Goal: Task Accomplishment & Management: Manage account settings

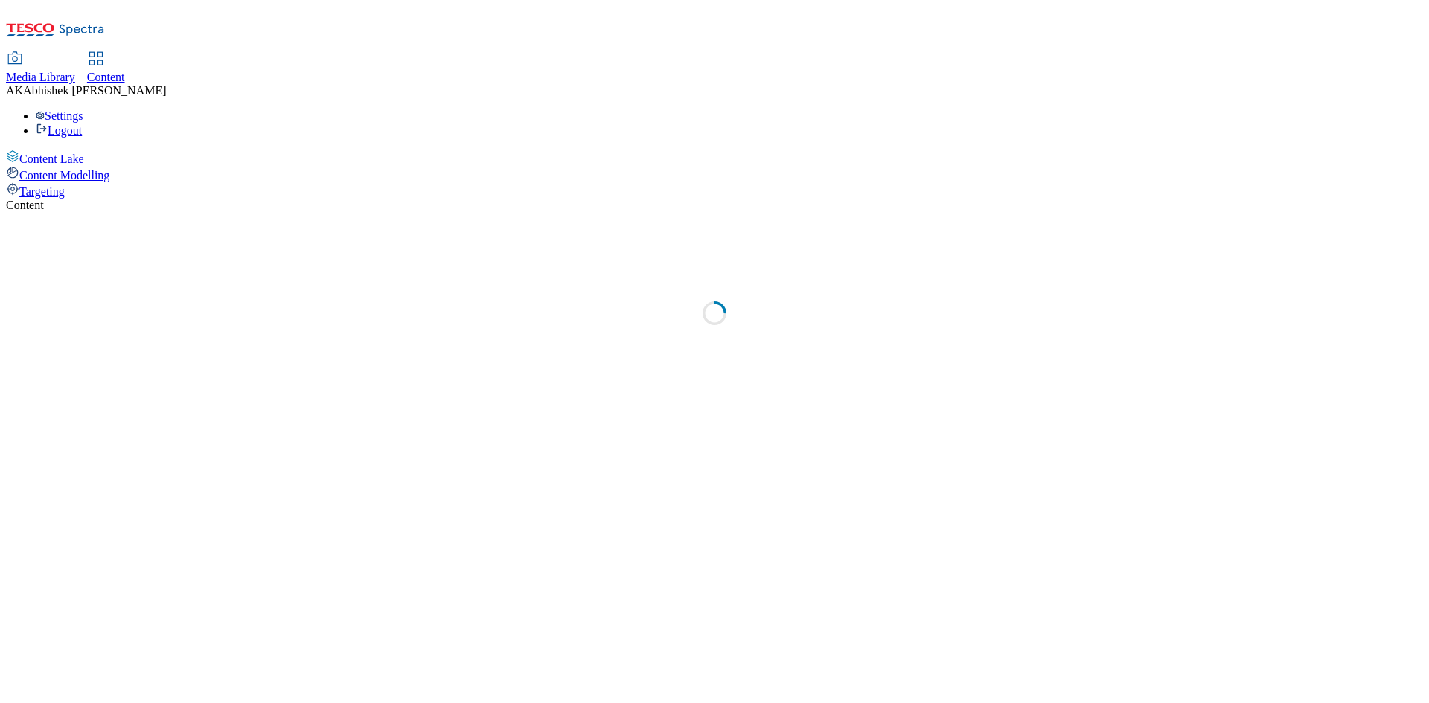
select select "ghs-[GEOGRAPHIC_DATA]"
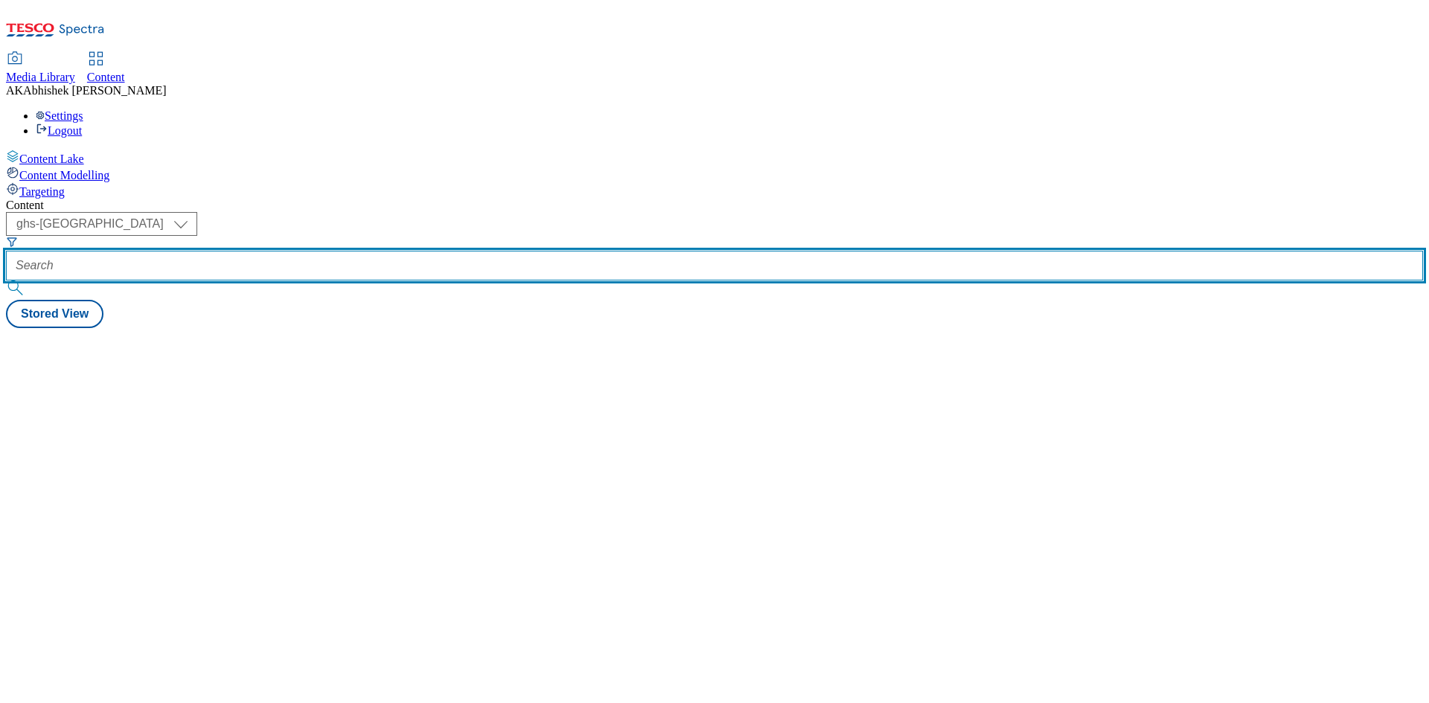
click at [342, 251] on input "text" at bounding box center [714, 266] width 1417 height 30
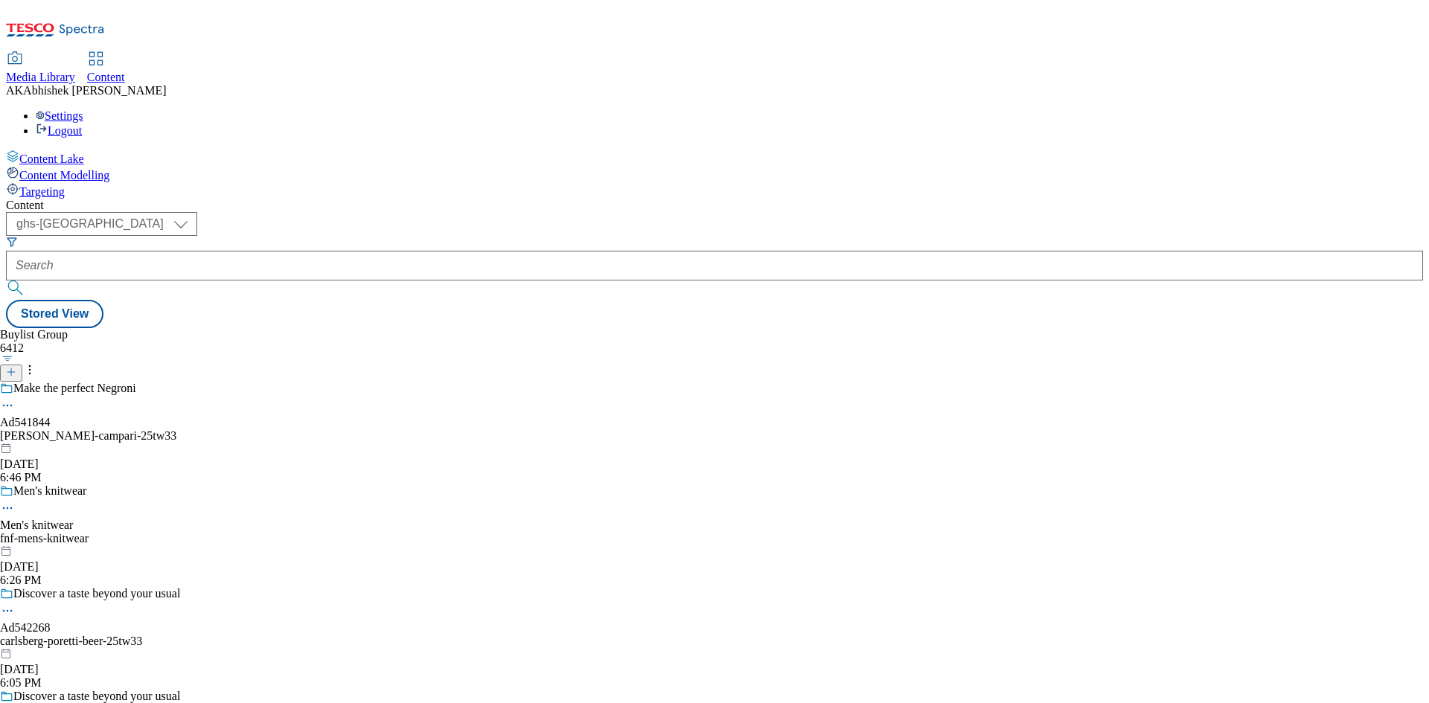
click at [219, 429] on div "[PERSON_NAME]-campari-25tw33" at bounding box center [109, 435] width 219 height 13
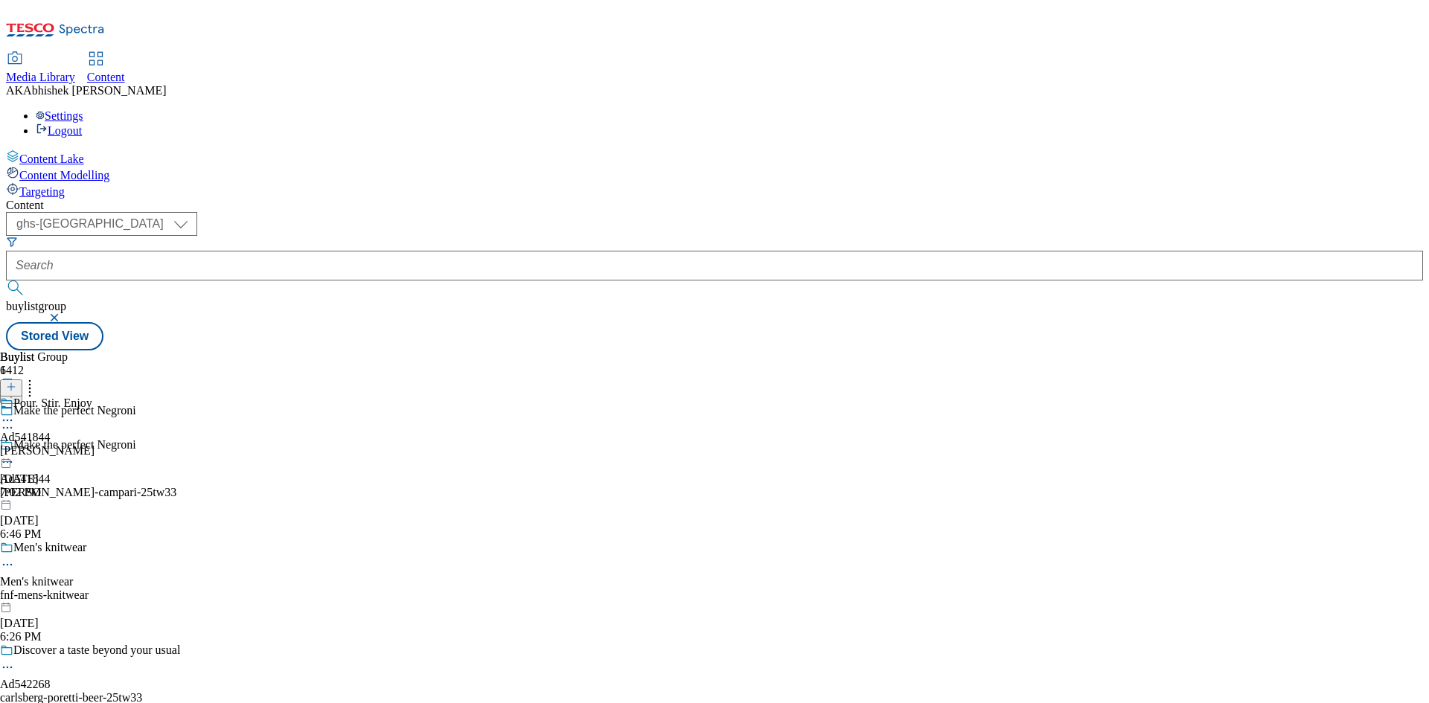
click at [15, 413] on icon at bounding box center [7, 420] width 15 height 15
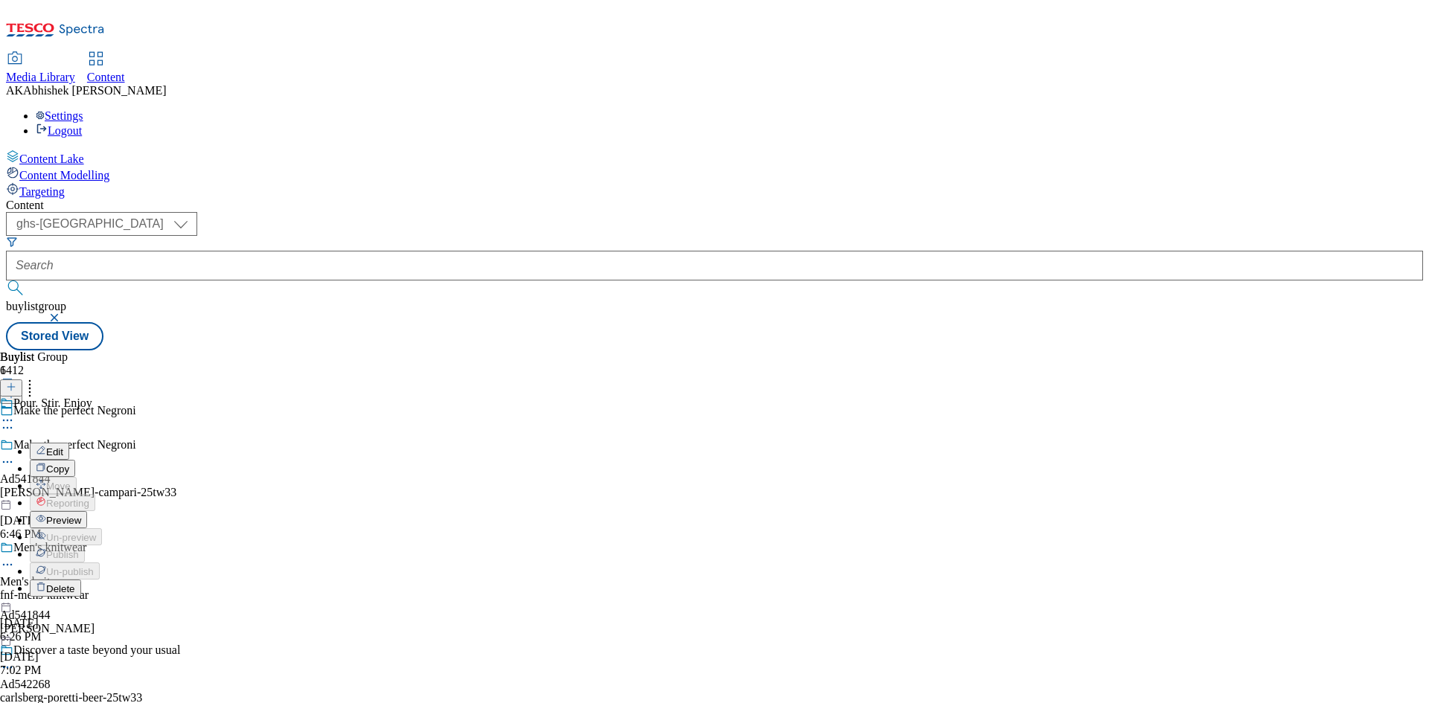
click at [905, 350] on div "Buylist Group 6412 Make the perfect Negroni Make the perfect Negroni Ad541844 […" at bounding box center [714, 350] width 1417 height 0
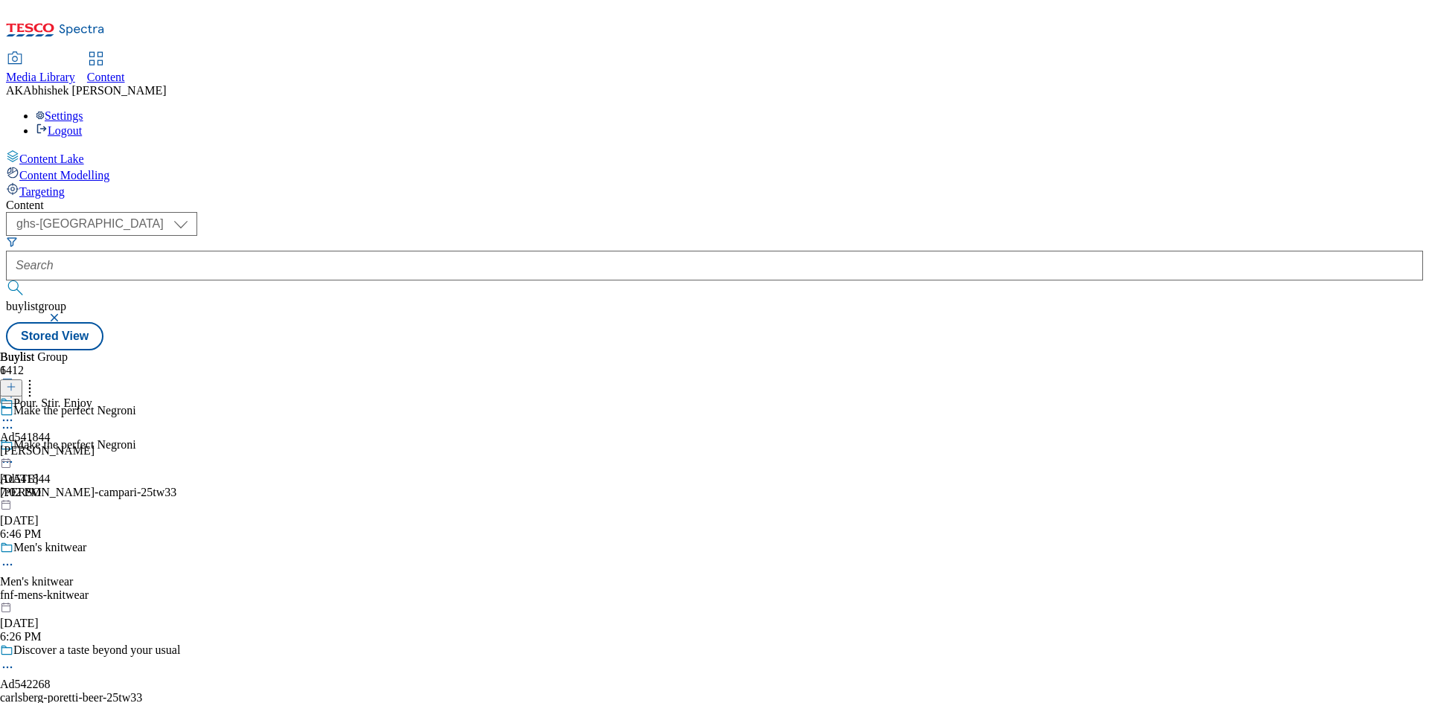
click at [94, 444] on div "[PERSON_NAME]" at bounding box center [47, 450] width 94 height 13
click at [15, 413] on icon at bounding box center [7, 420] width 15 height 15
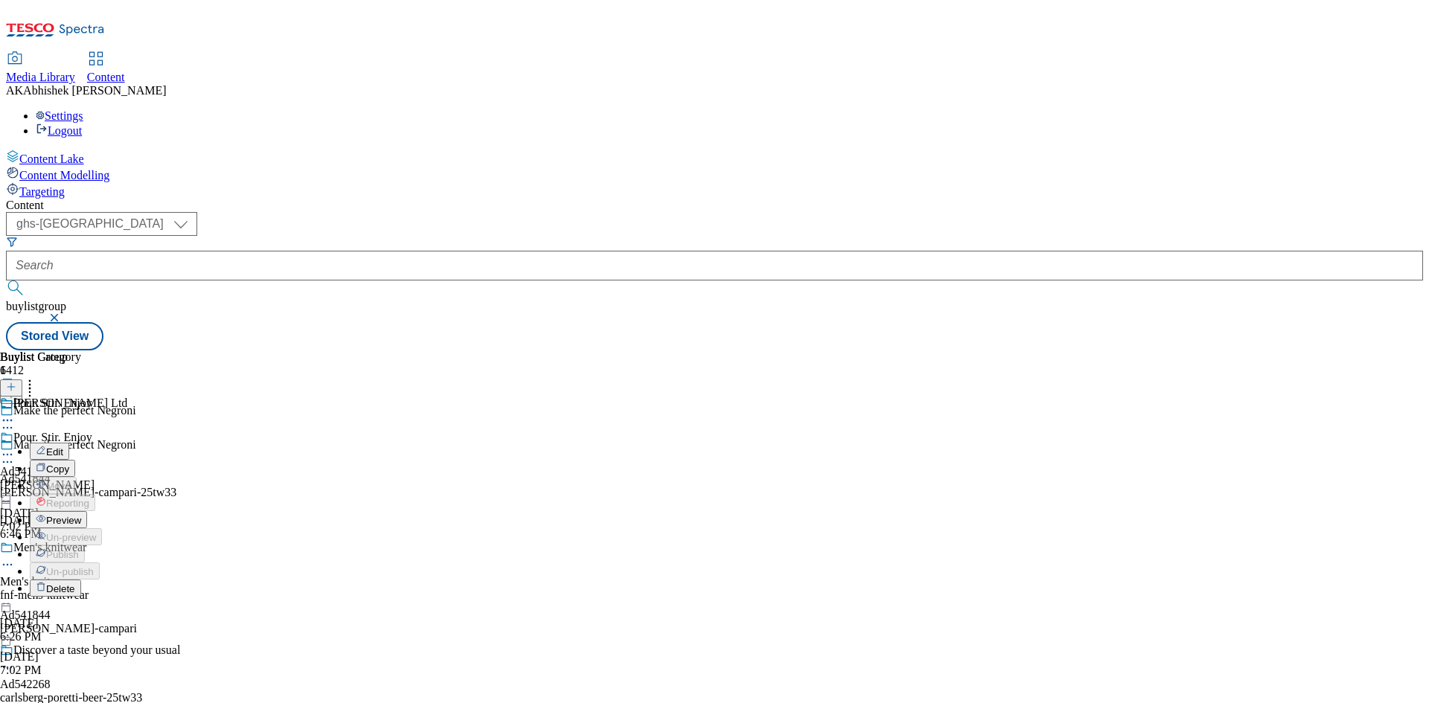
click at [15, 413] on icon at bounding box center [7, 420] width 15 height 15
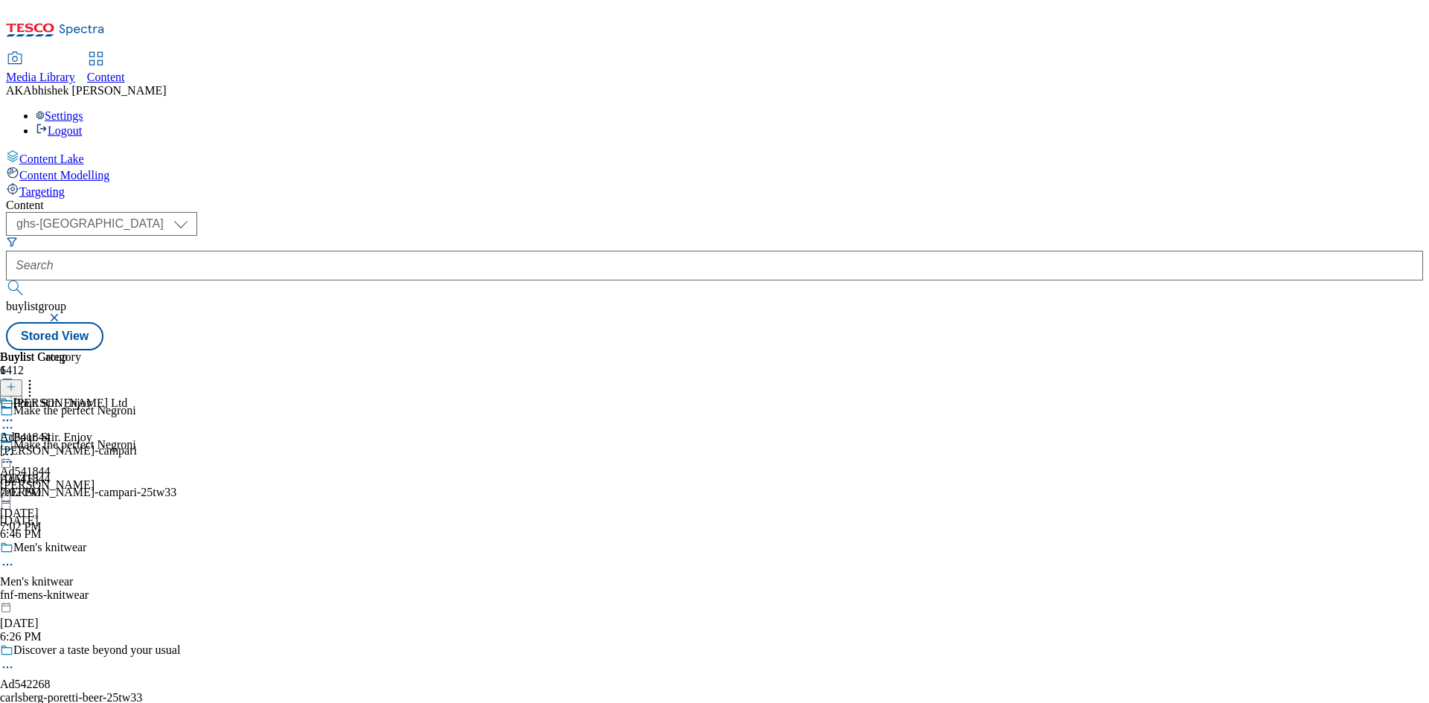
click at [37, 377] on icon at bounding box center [29, 384] width 15 height 15
click at [98, 414] on span "Bulk Delete" at bounding box center [73, 419] width 51 height 11
click at [24, 470] on input "checkbox" at bounding box center [12, 482] width 24 height 24
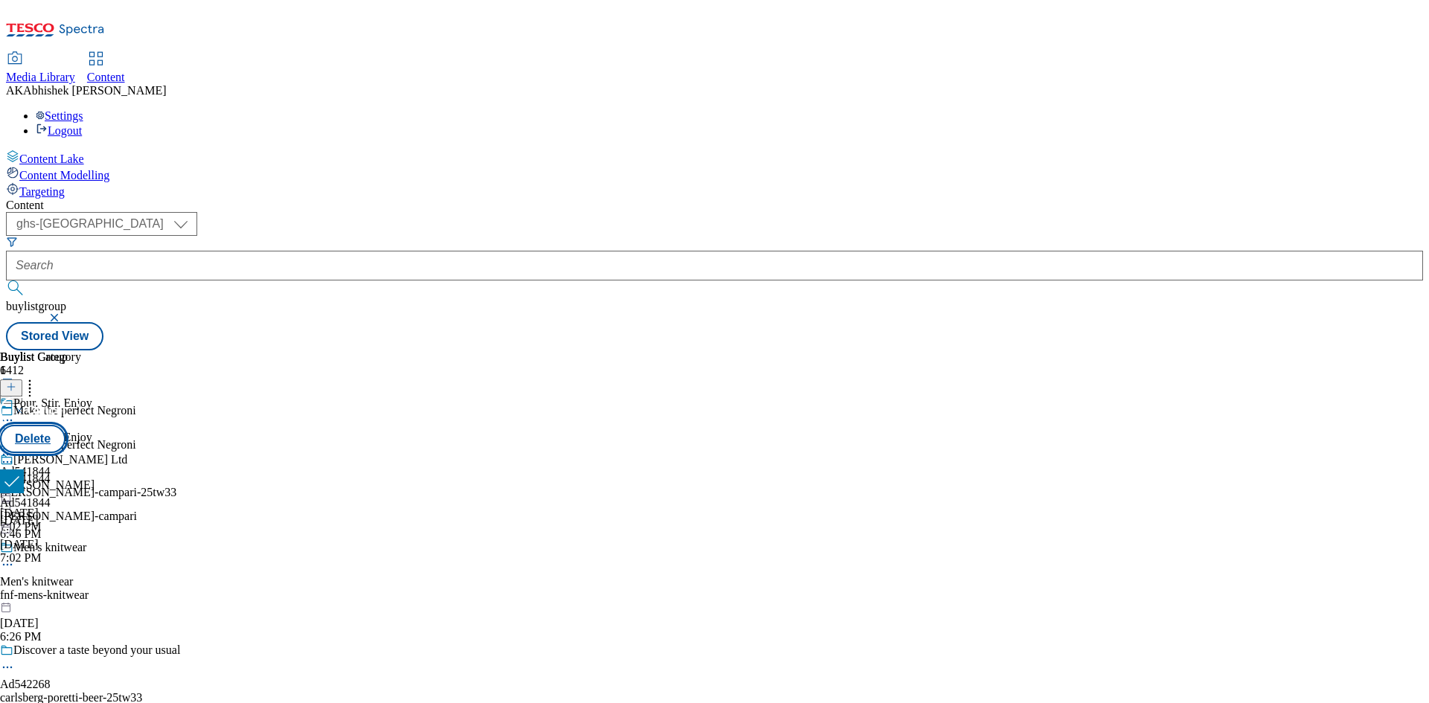
click at [65, 425] on button "Delete" at bounding box center [32, 439] width 65 height 28
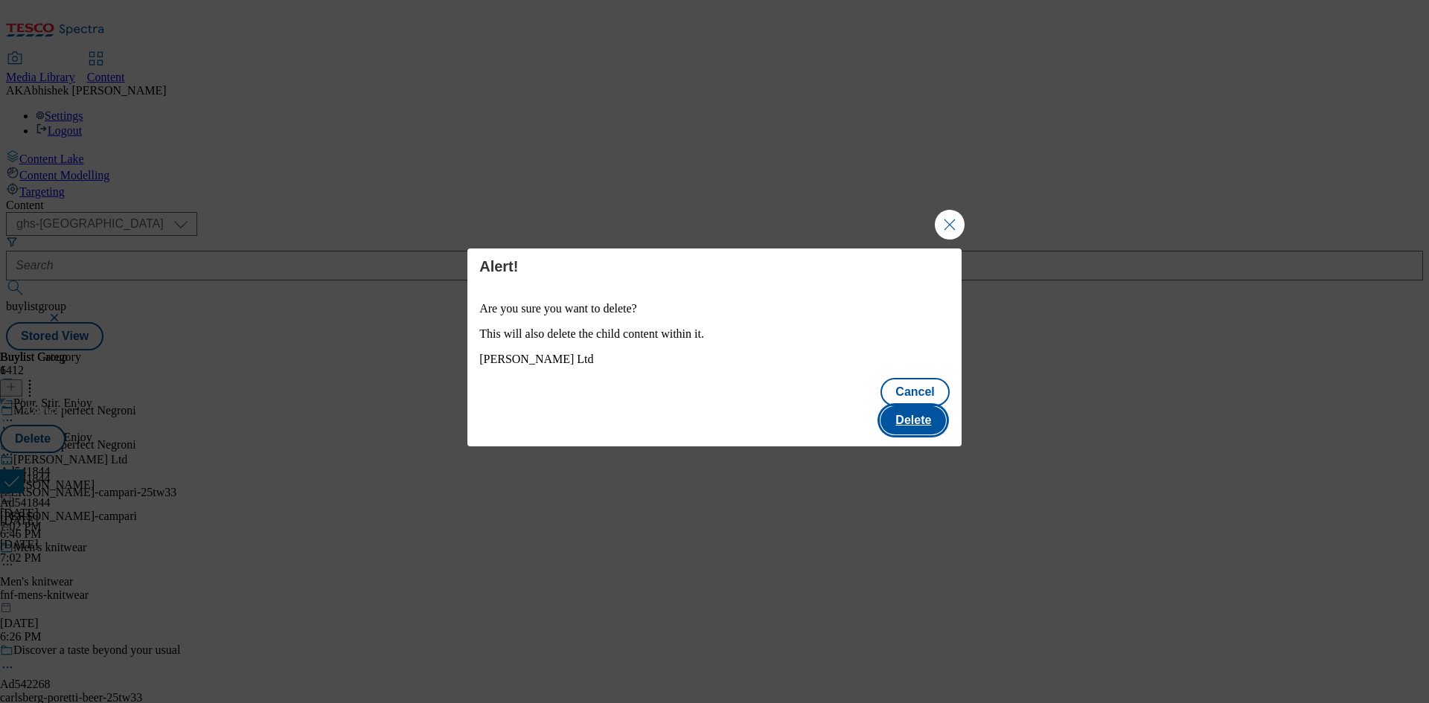
click at [931, 406] on button "Delete" at bounding box center [912, 420] width 65 height 28
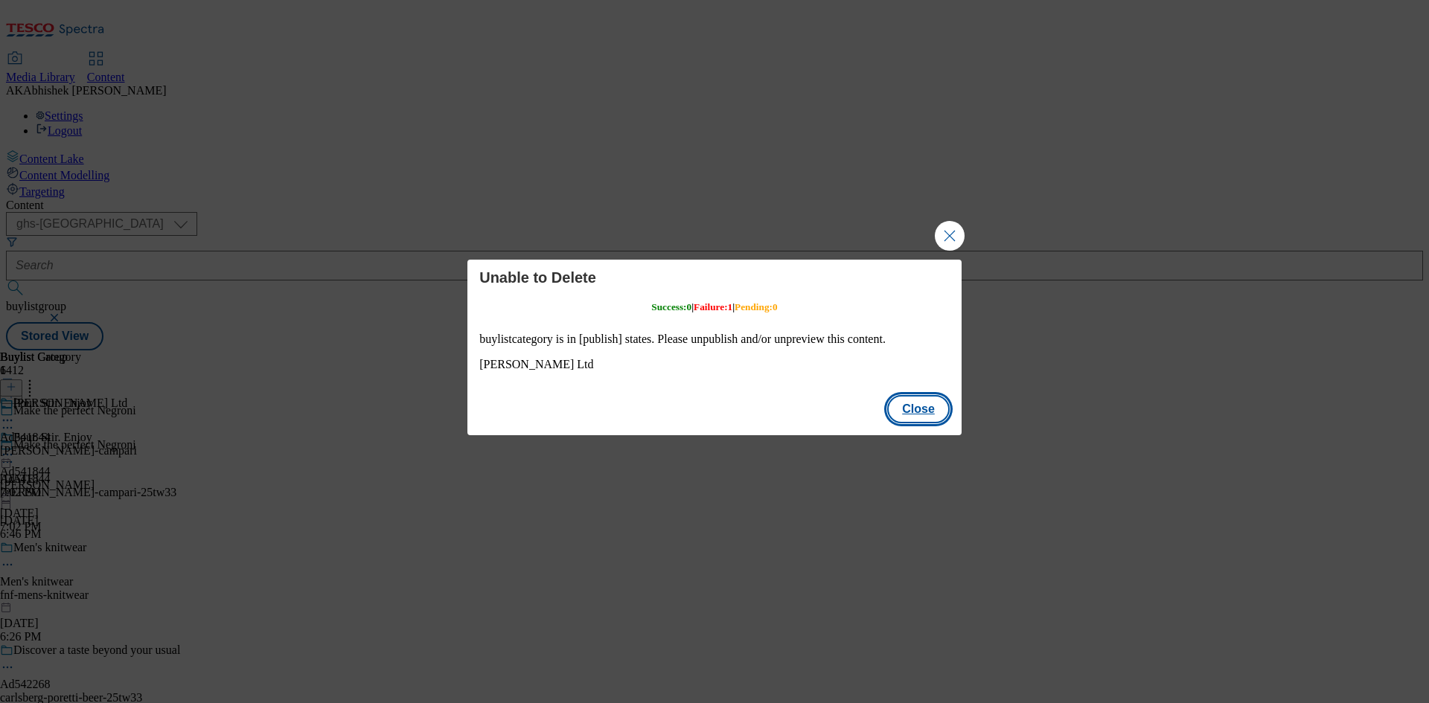
click at [924, 406] on button "Close" at bounding box center [918, 409] width 63 height 28
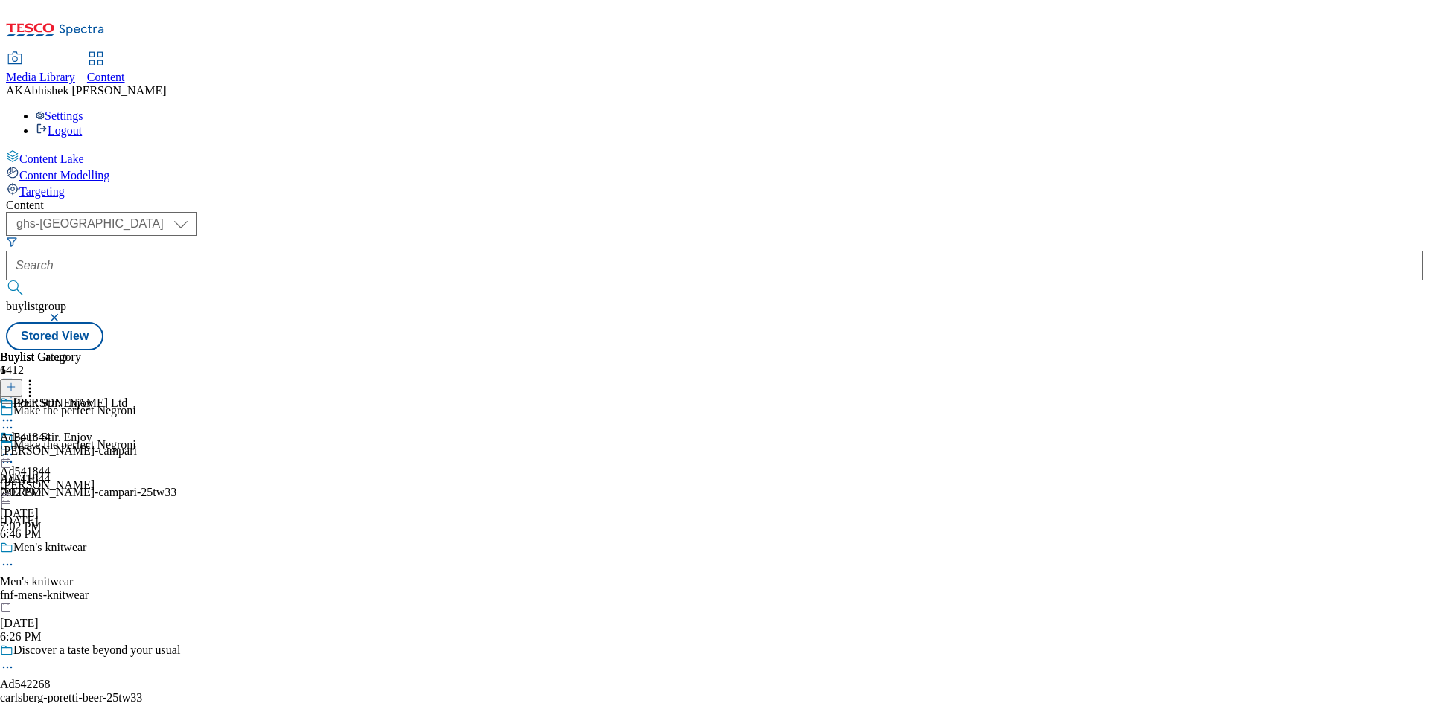
click at [15, 455] on icon at bounding box center [7, 462] width 15 height 15
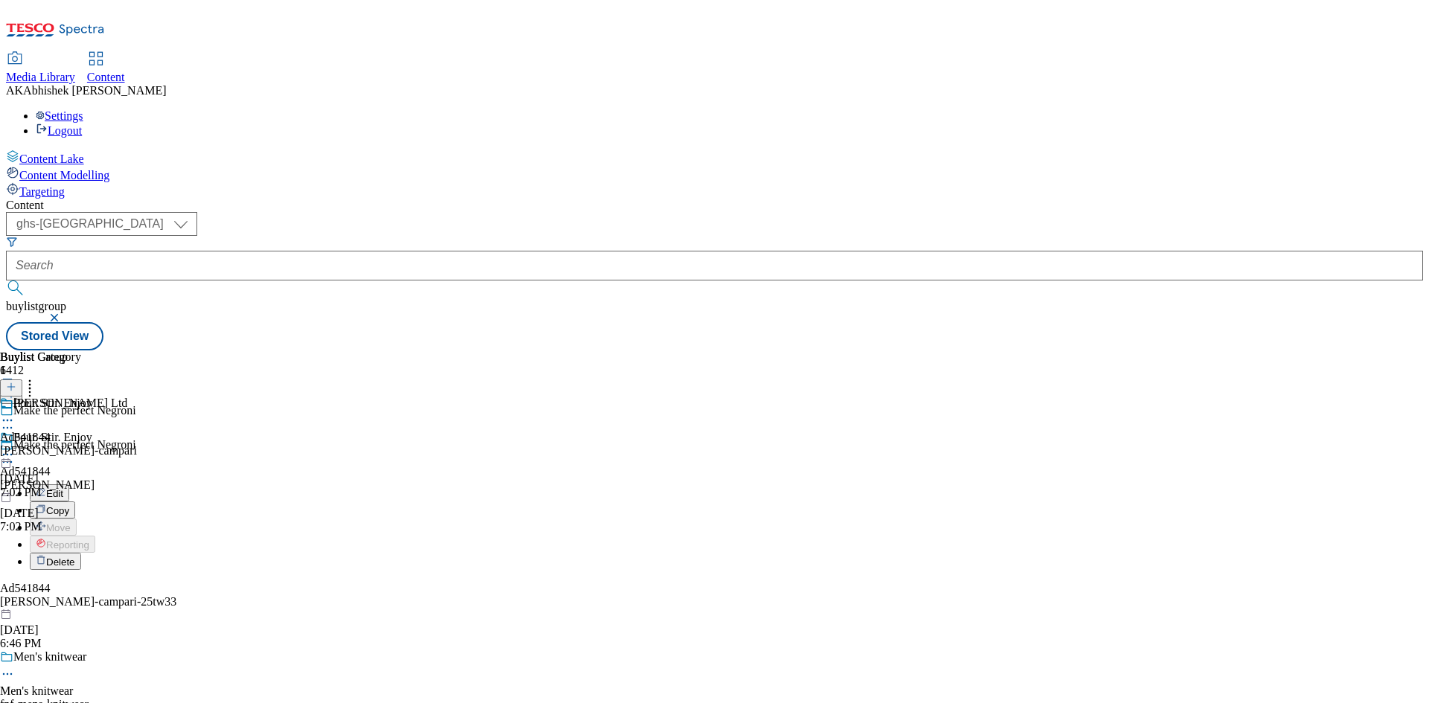
click at [75, 557] on span "Delete" at bounding box center [60, 562] width 29 height 11
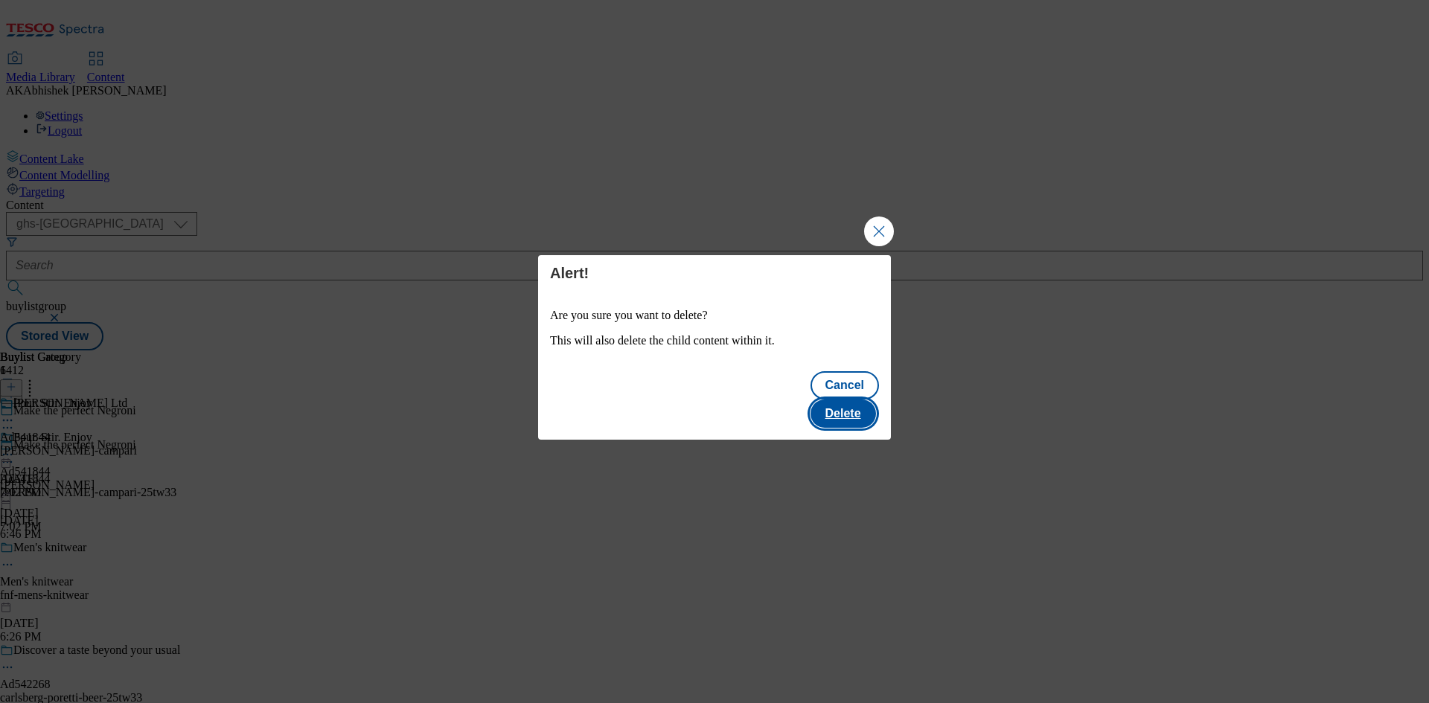
click at [830, 400] on button "Delete" at bounding box center [842, 414] width 65 height 28
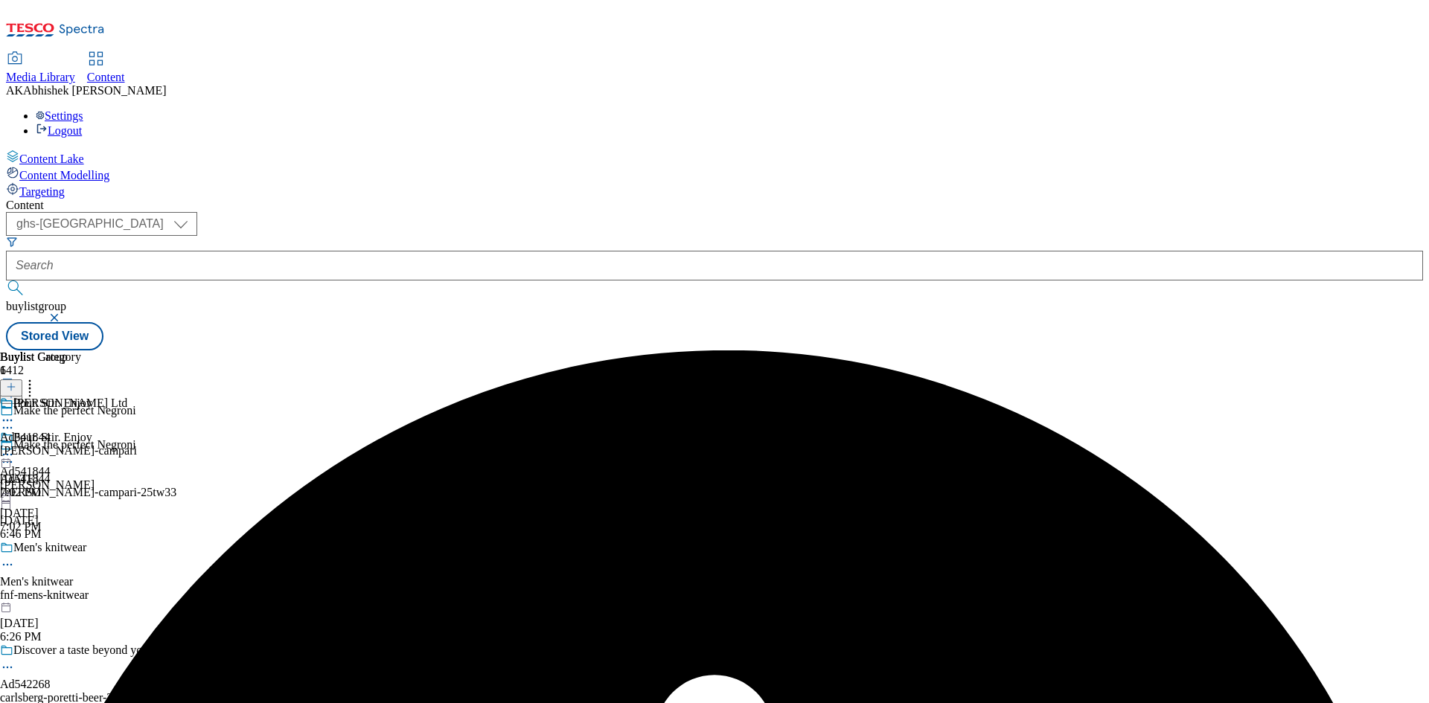
click at [15, 447] on icon at bounding box center [7, 454] width 15 height 15
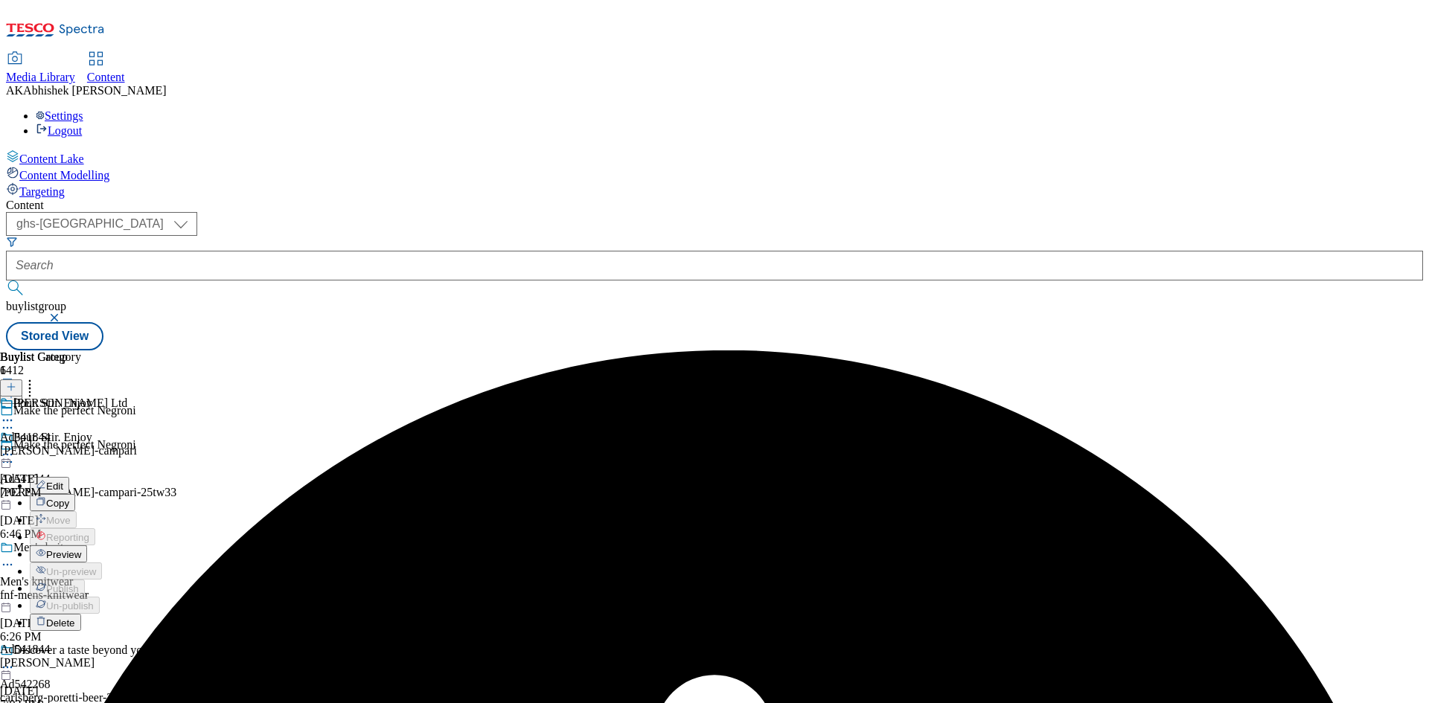
click at [75, 618] on span "Delete" at bounding box center [60, 623] width 29 height 11
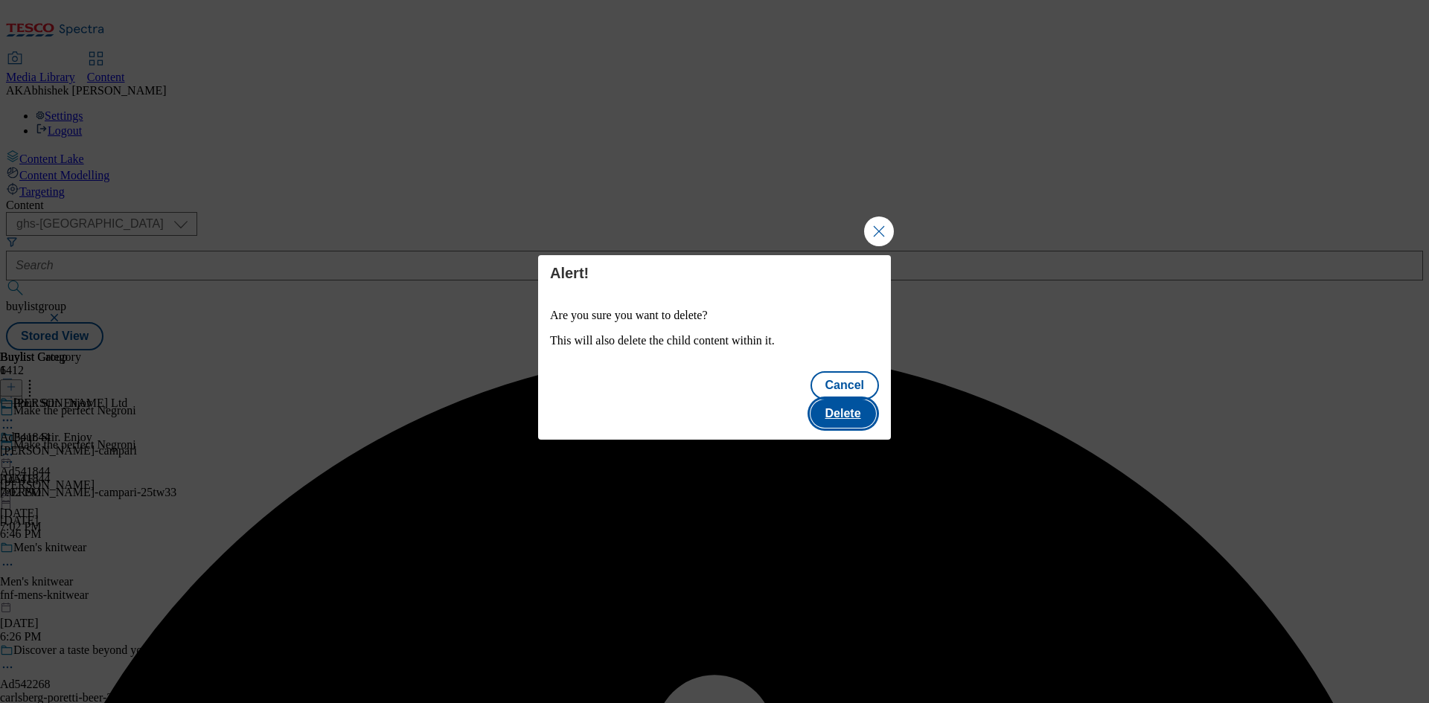
click at [853, 406] on button "Delete" at bounding box center [842, 414] width 65 height 28
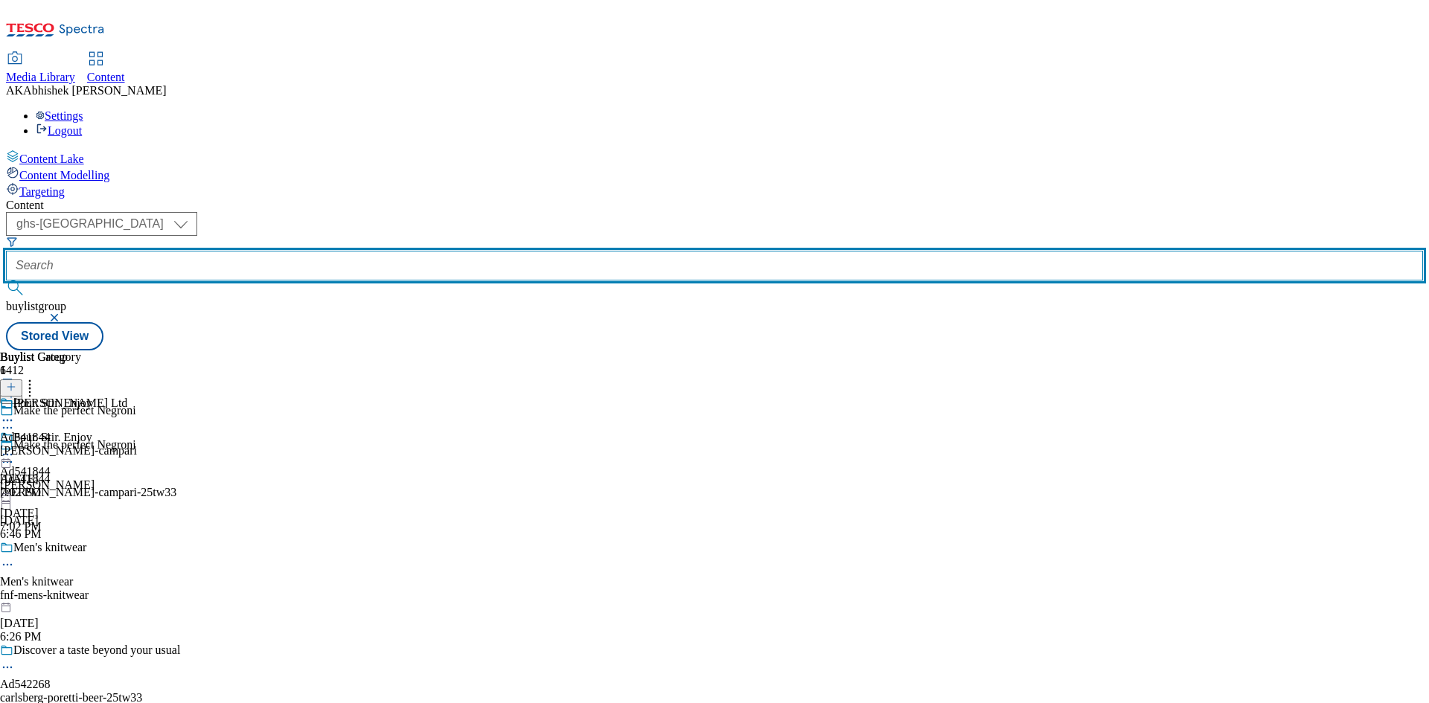
click at [357, 251] on input "text" at bounding box center [714, 266] width 1417 height 30
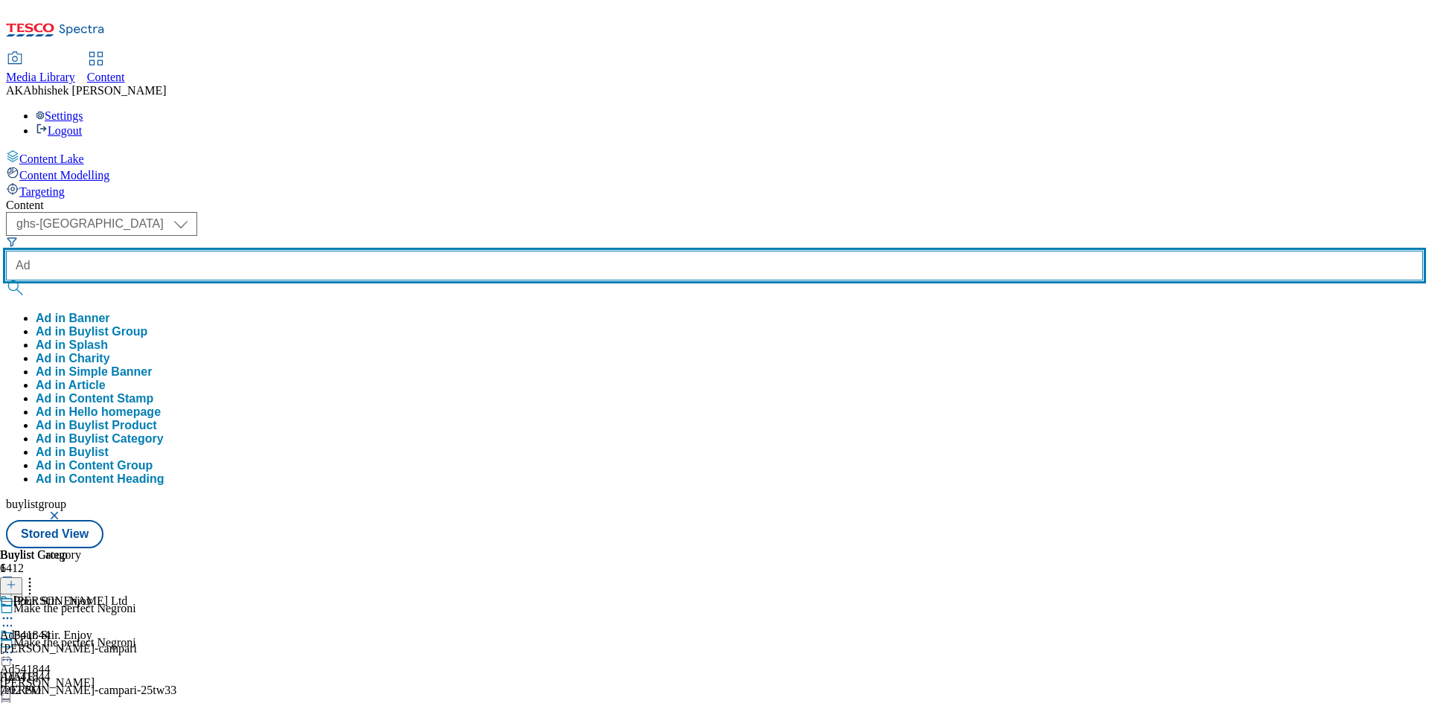
paste input "[EMAIL_ADDRESS][DOMAIN_NAME]"
click at [6, 281] on button "submit" at bounding box center [16, 288] width 21 height 15
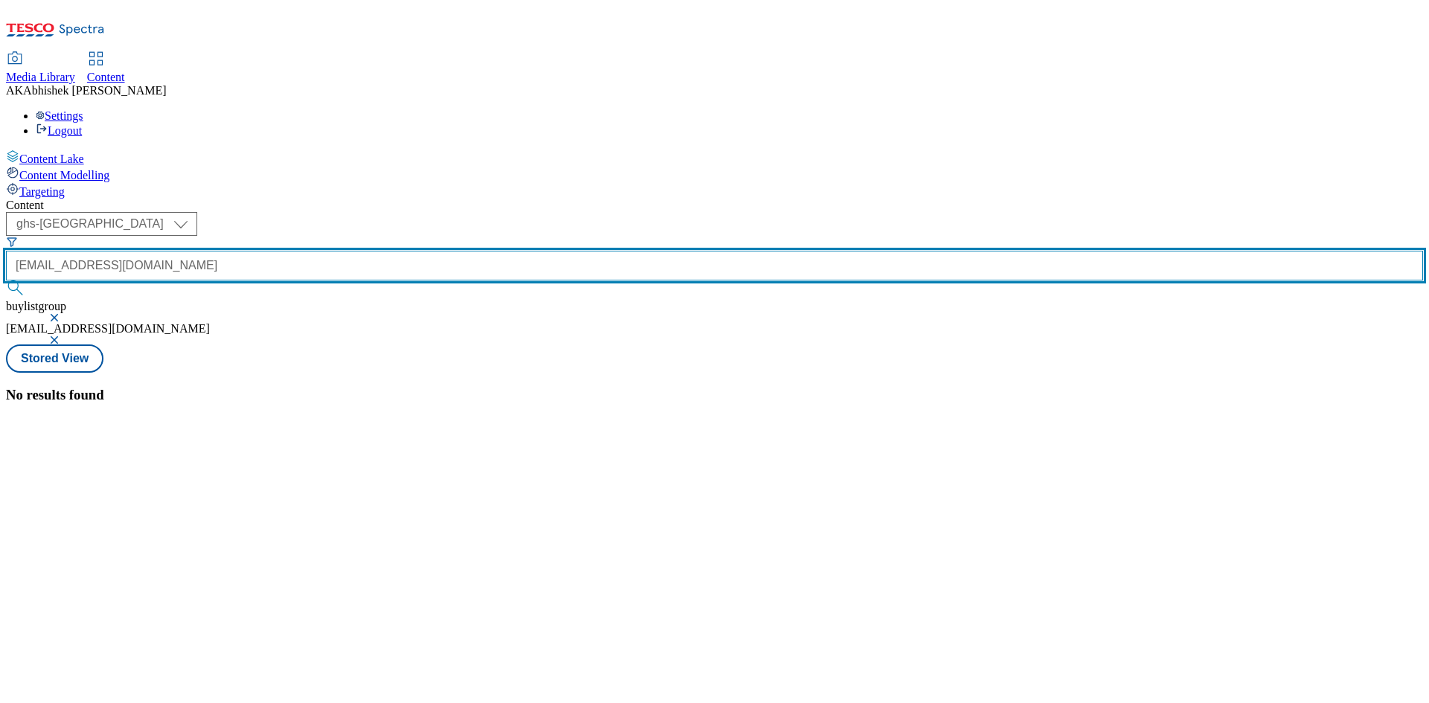
click at [369, 251] on input "[EMAIL_ADDRESS][DOMAIN_NAME]" at bounding box center [714, 266] width 1417 height 30
paste input "541844"
type input "Ad541844"
click at [6, 281] on button "submit" at bounding box center [16, 288] width 21 height 15
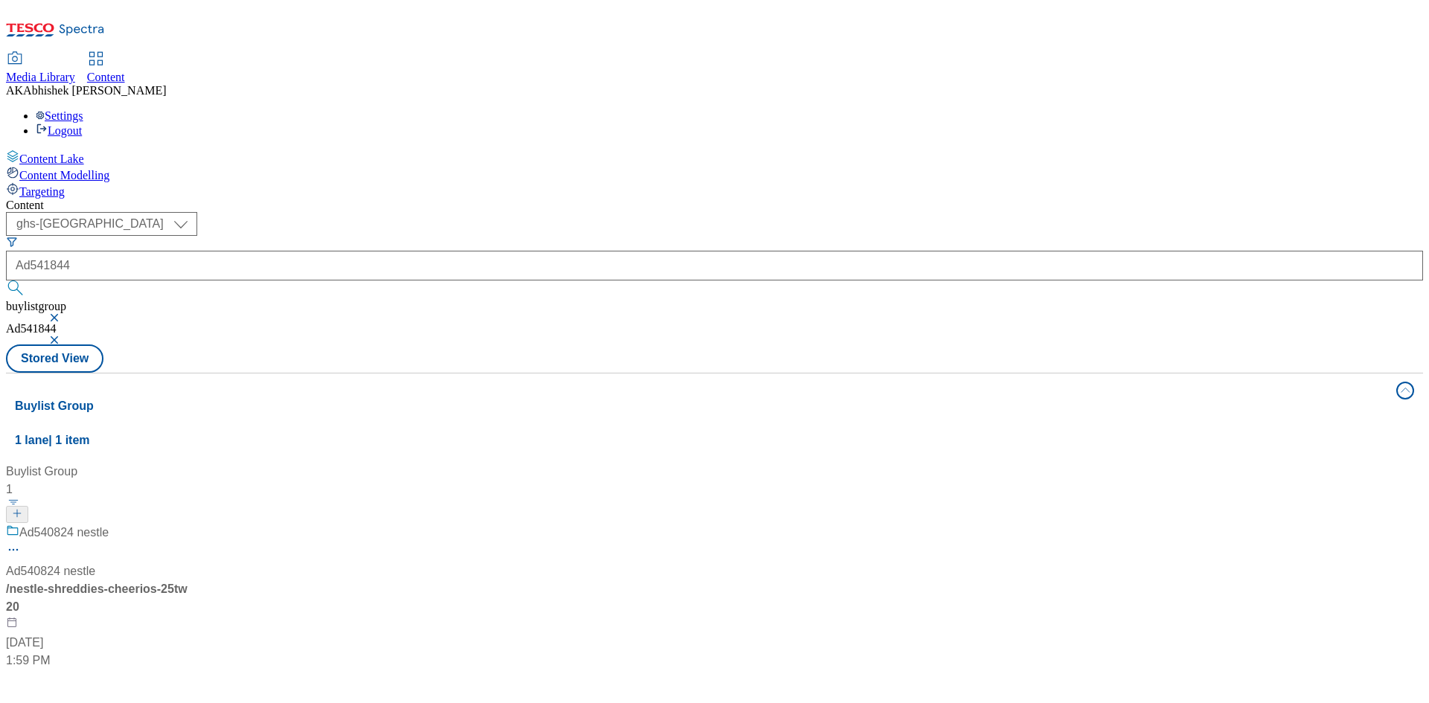
click at [63, 313] on button "button" at bounding box center [55, 317] width 15 height 9
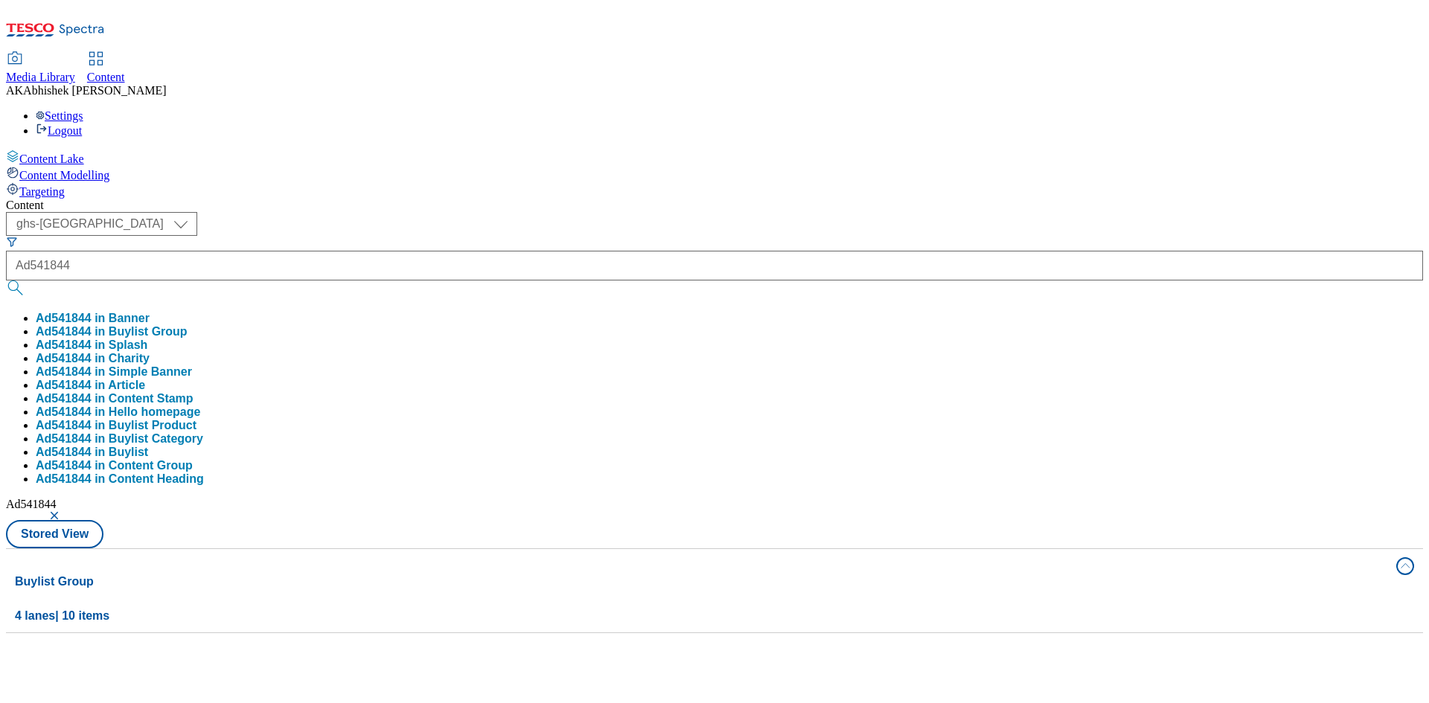
click at [63, 511] on button "button" at bounding box center [55, 515] width 15 height 9
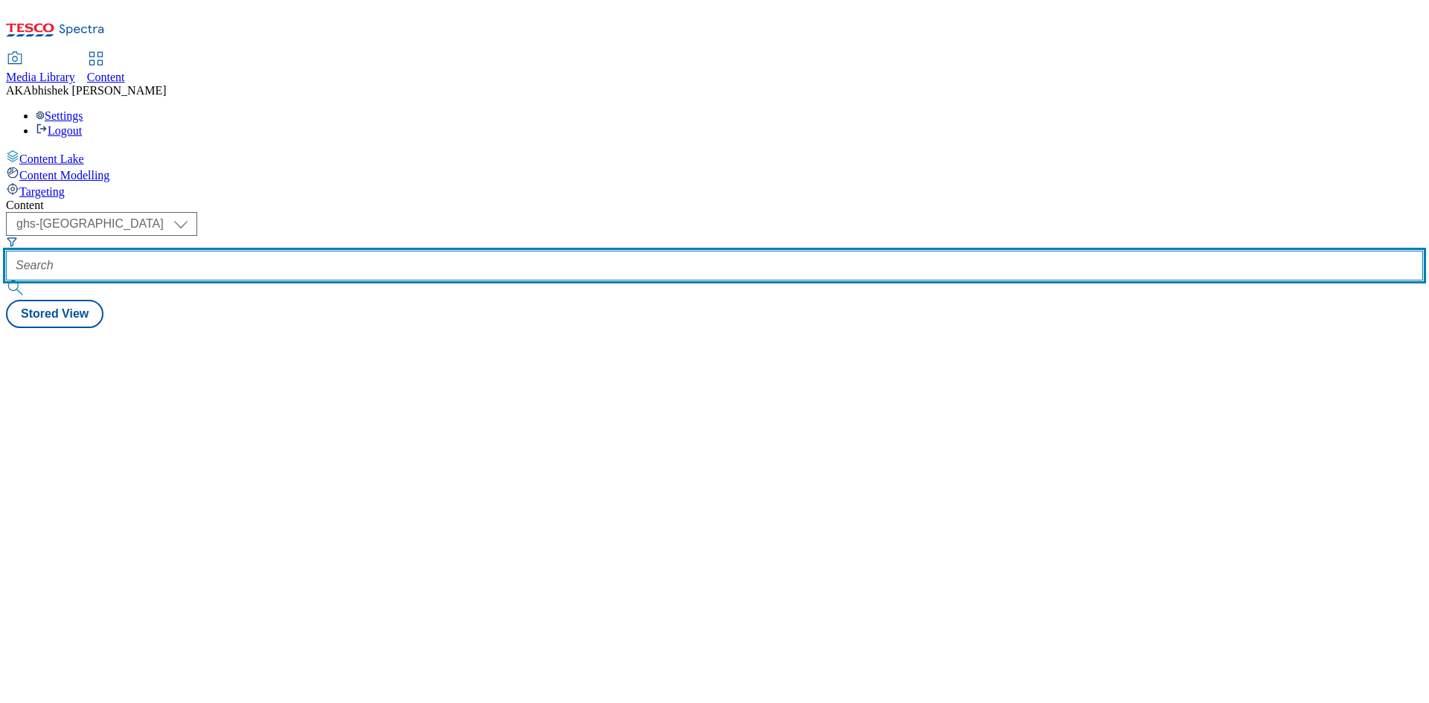
click at [374, 251] on input "text" at bounding box center [714, 266] width 1417 height 30
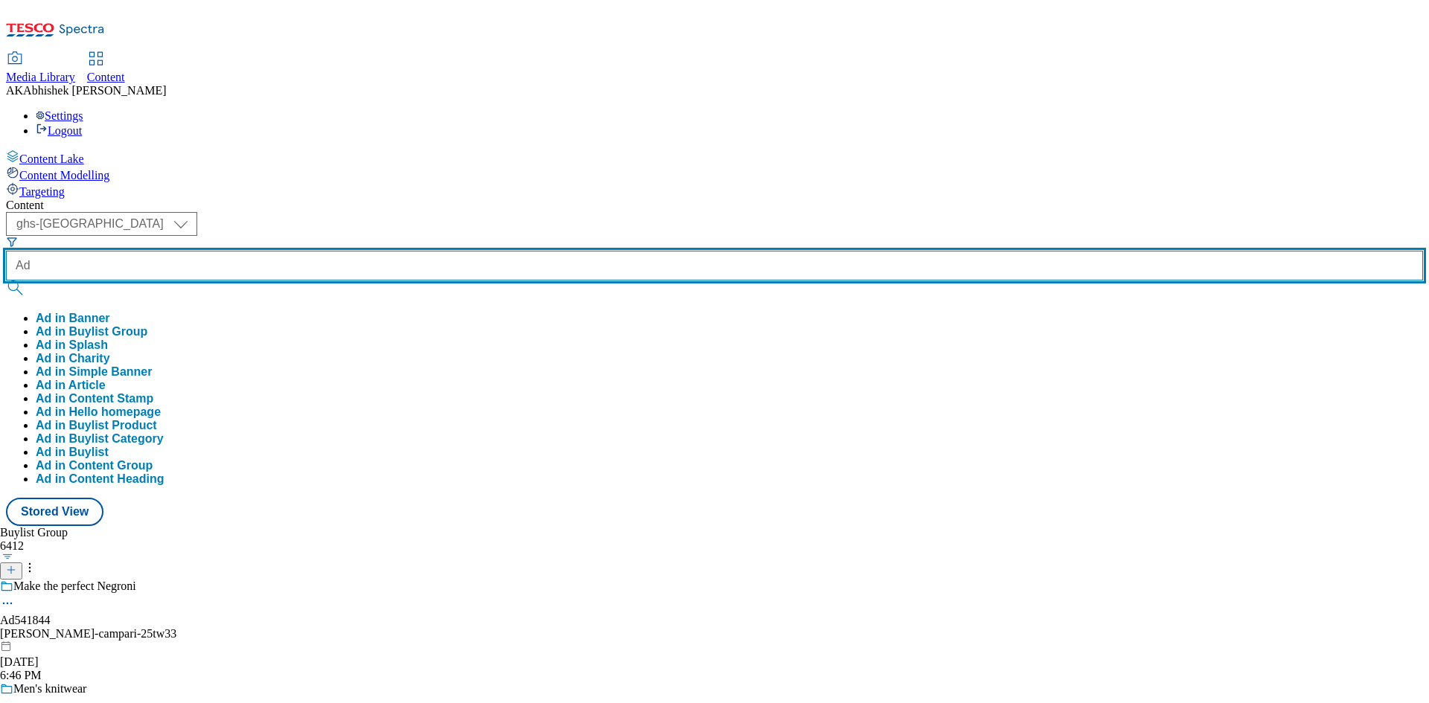
paste input "541844"
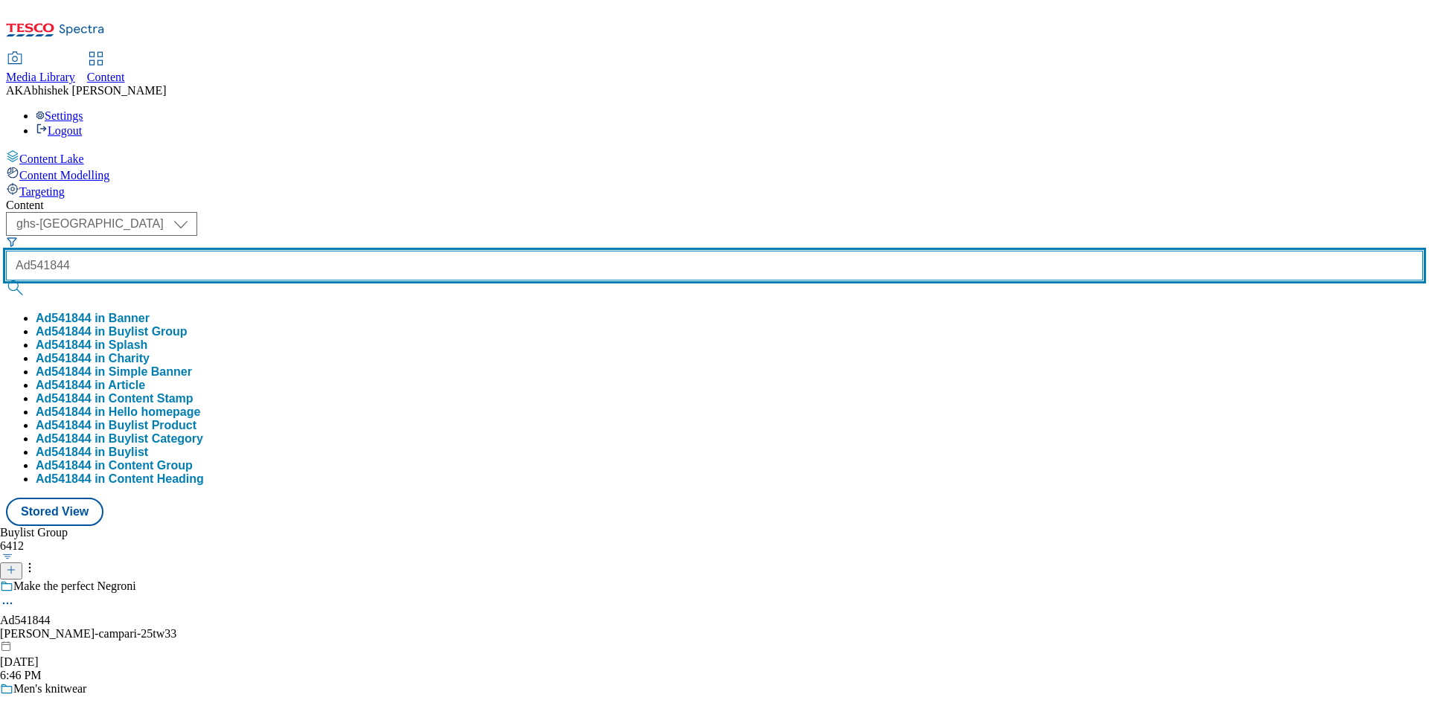
type input "Ad541844"
click at [6, 281] on button "submit" at bounding box center [16, 288] width 21 height 15
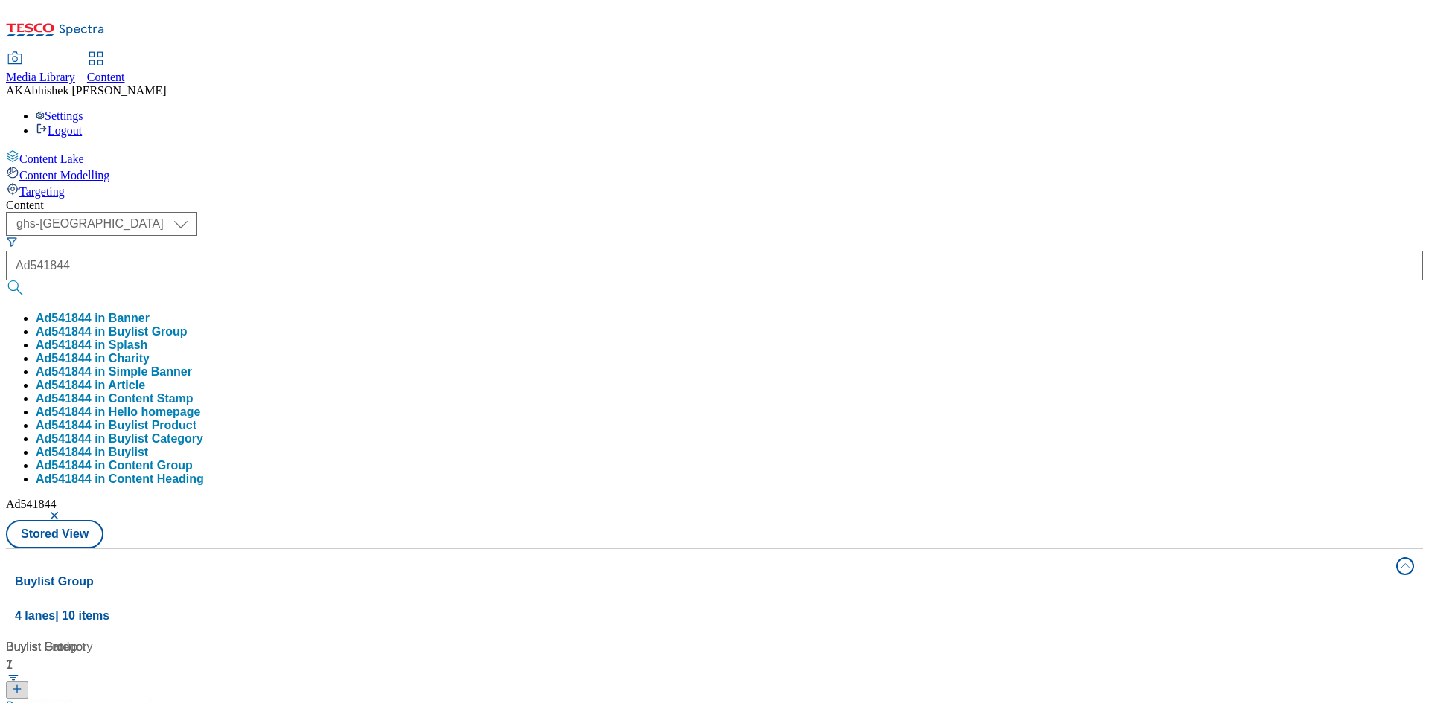
click at [595, 212] on div "( optional ) ghs-roi ghs-uk ghs-uk Ad541844 Ad541844 in Banner Ad541844 in Buyl…" at bounding box center [714, 380] width 1417 height 336
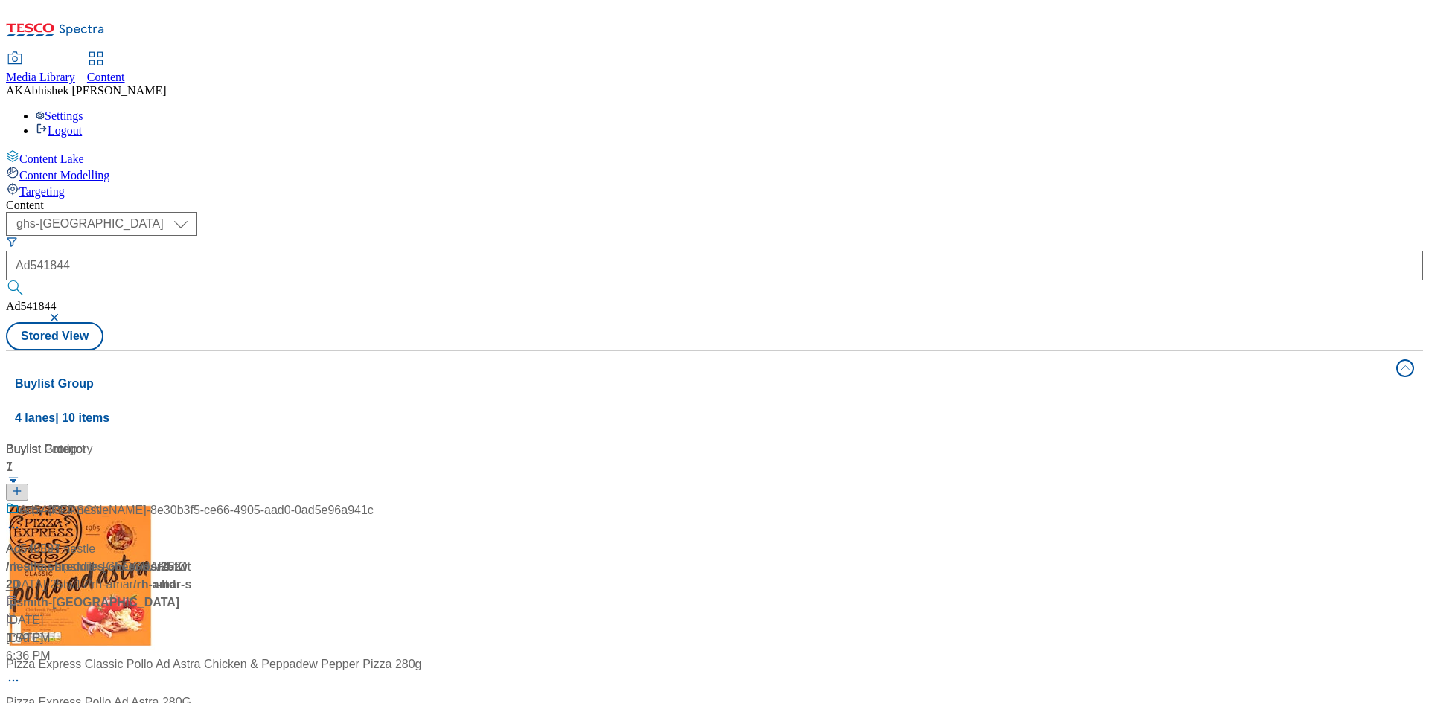
click at [63, 313] on button "button" at bounding box center [55, 317] width 15 height 9
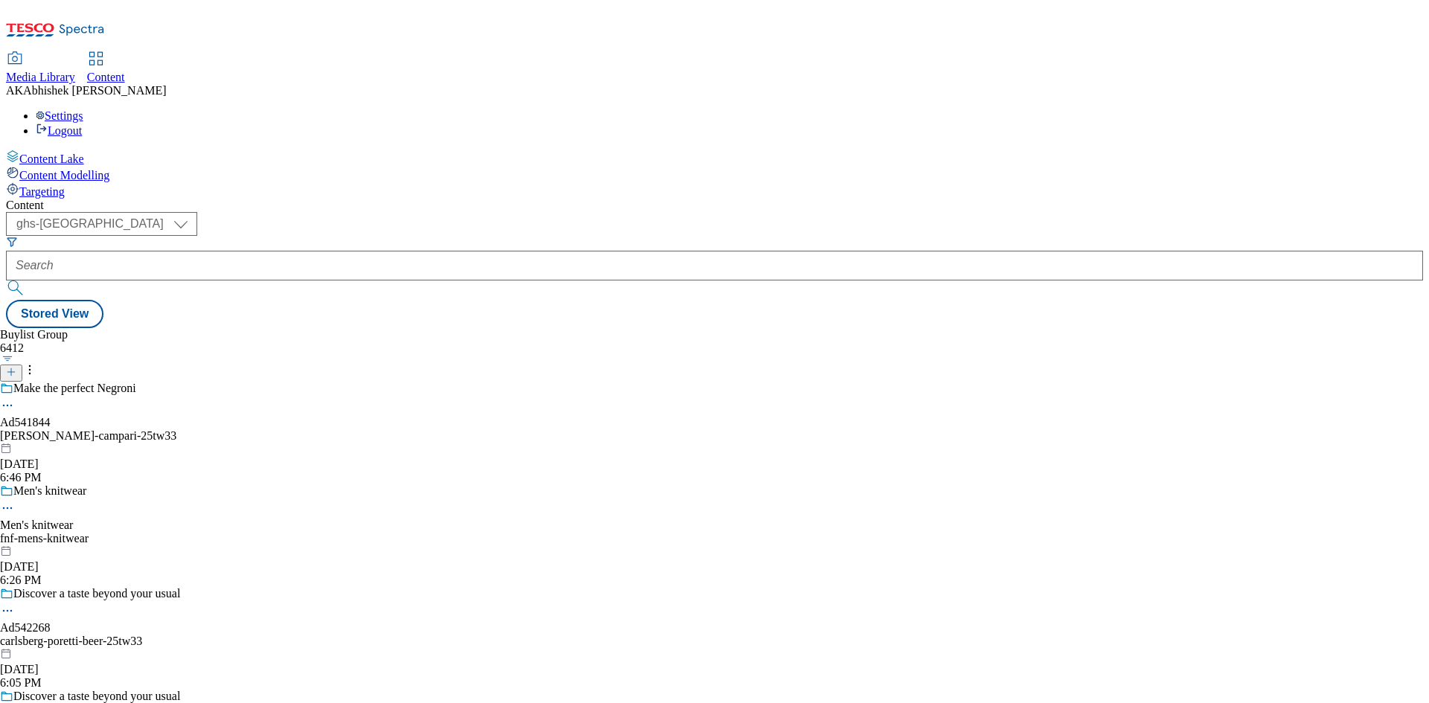
click at [219, 429] on div "[PERSON_NAME]-campari-25tw33" at bounding box center [109, 435] width 219 height 13
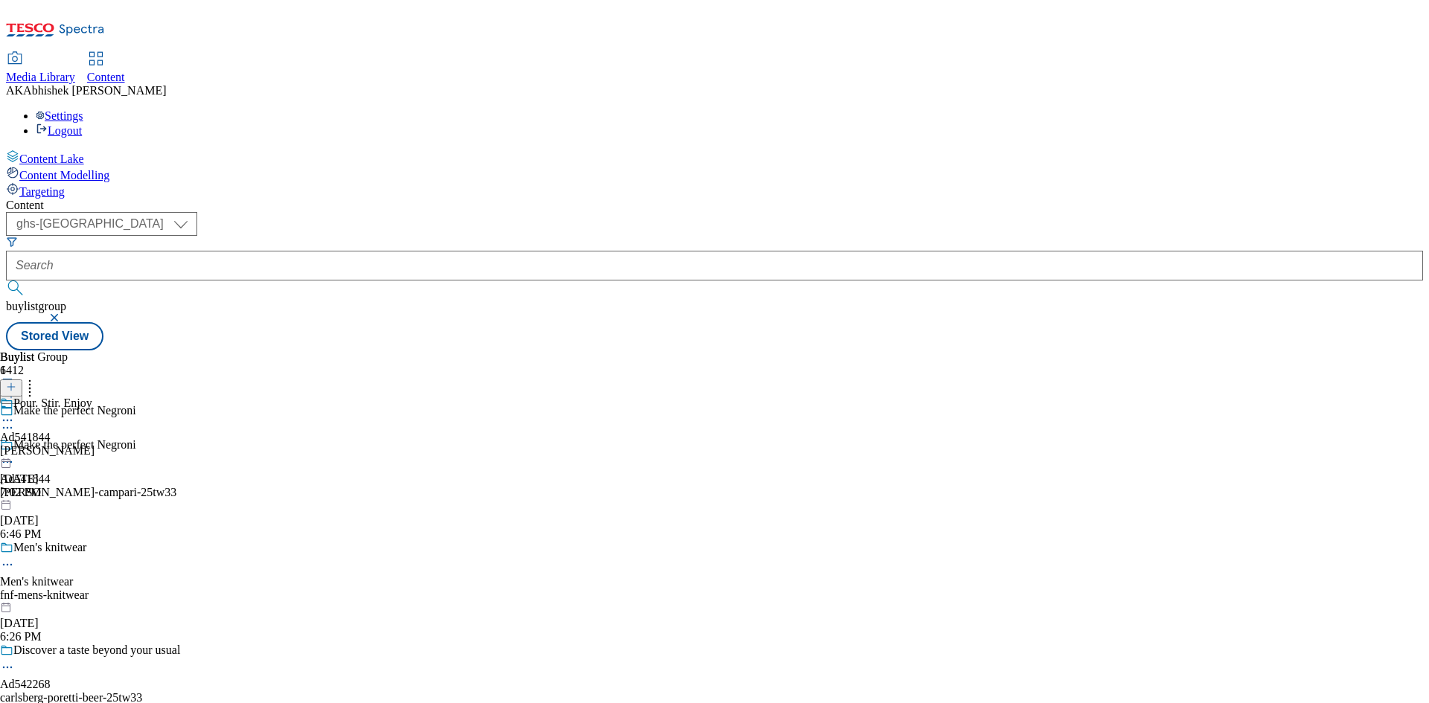
click at [94, 444] on div "[PERSON_NAME]" at bounding box center [47, 450] width 94 height 13
click at [15, 455] on icon at bounding box center [7, 462] width 15 height 15
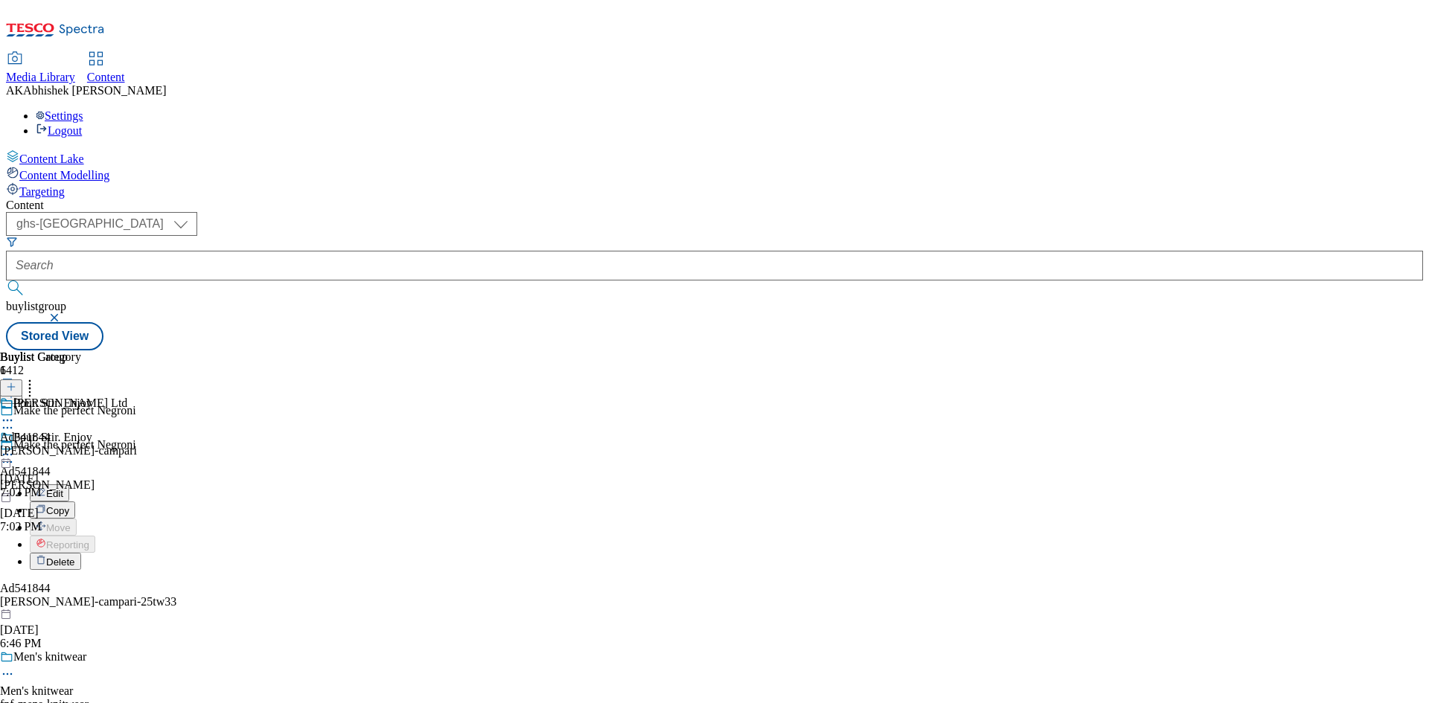
click at [63, 488] on span "Edit" at bounding box center [54, 493] width 17 height 11
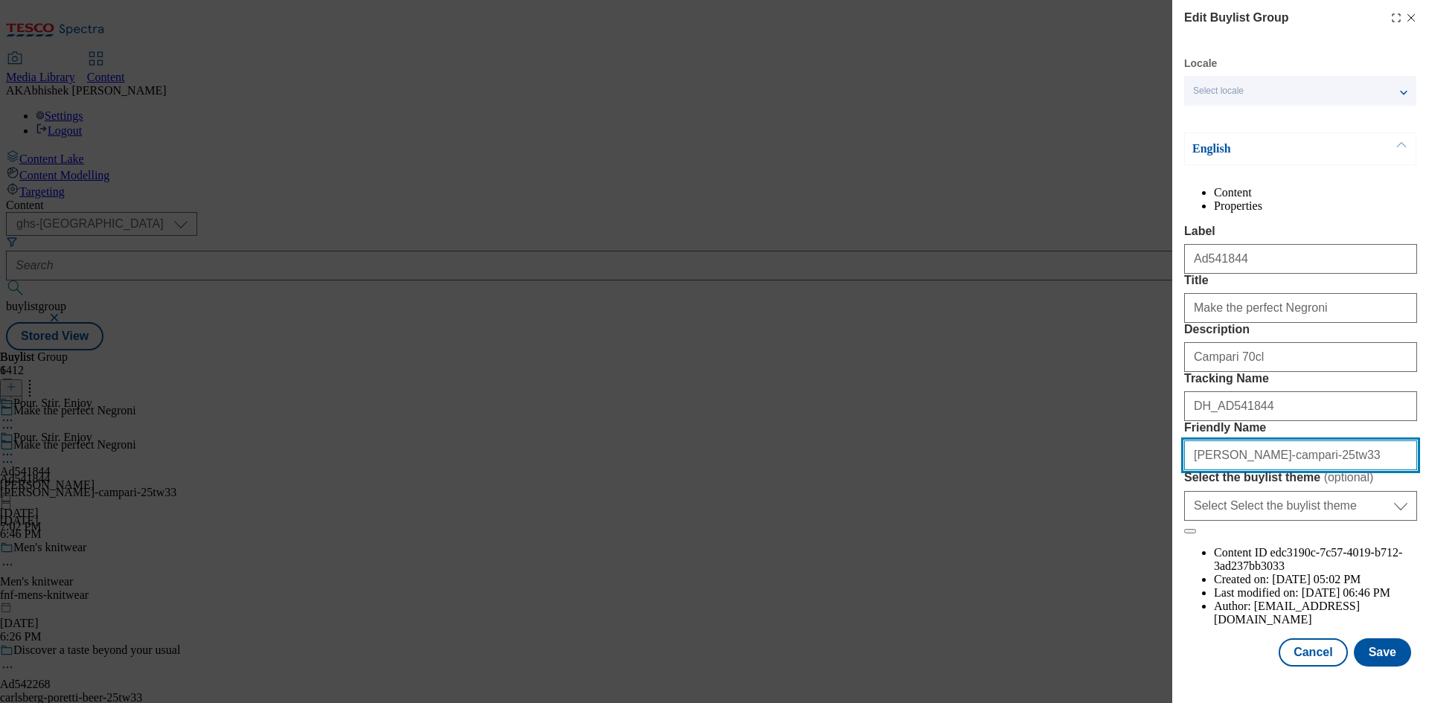
click at [1273, 470] on input "[PERSON_NAME]-campari-25tw33" at bounding box center [1300, 455] width 233 height 30
drag, startPoint x: 1358, startPoint y: 589, endPoint x: 1092, endPoint y: 586, distance: 266.4
click at [1092, 586] on div "Edit Buylist Group Locale Select locale English Welsh English Content Propertie…" at bounding box center [714, 351] width 1429 height 703
type input "[PERSON_NAME]-campari-range-25tw33"
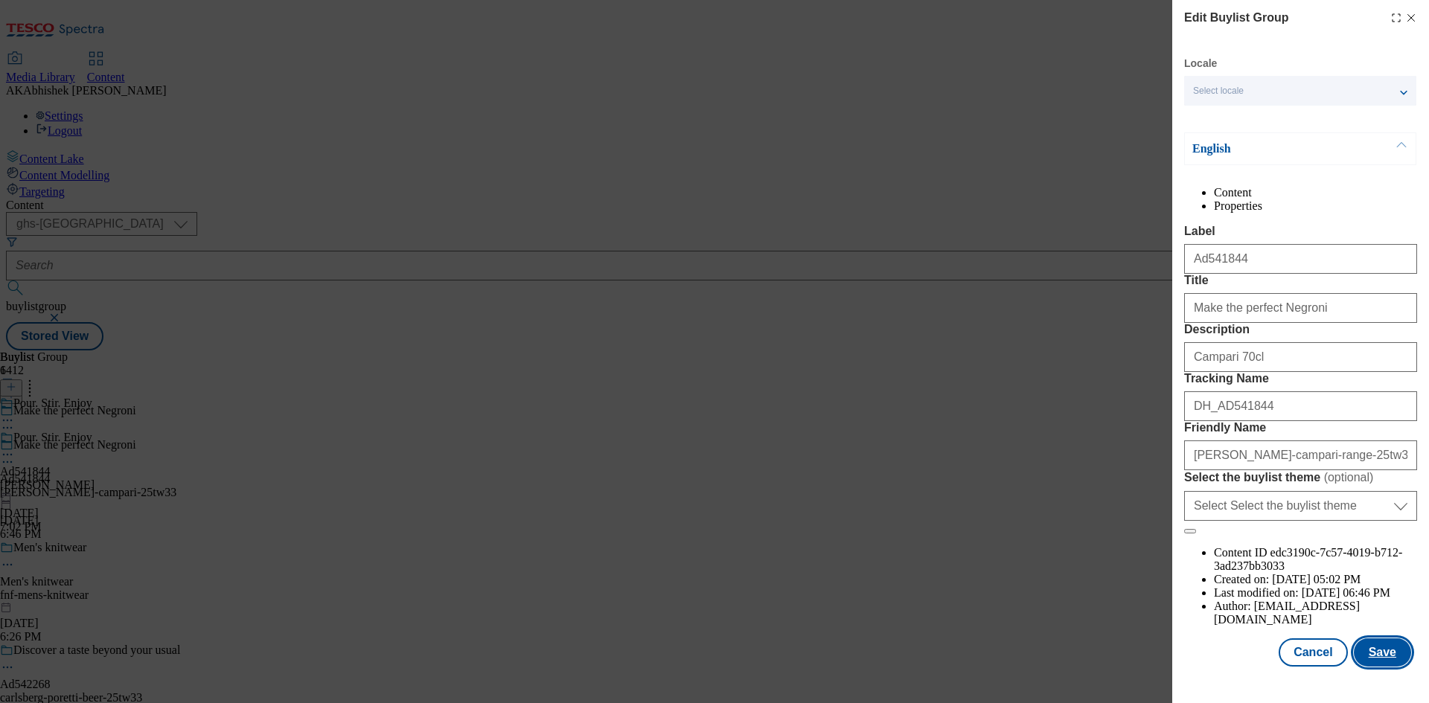
click at [1380, 664] on button "Save" at bounding box center [1381, 652] width 57 height 28
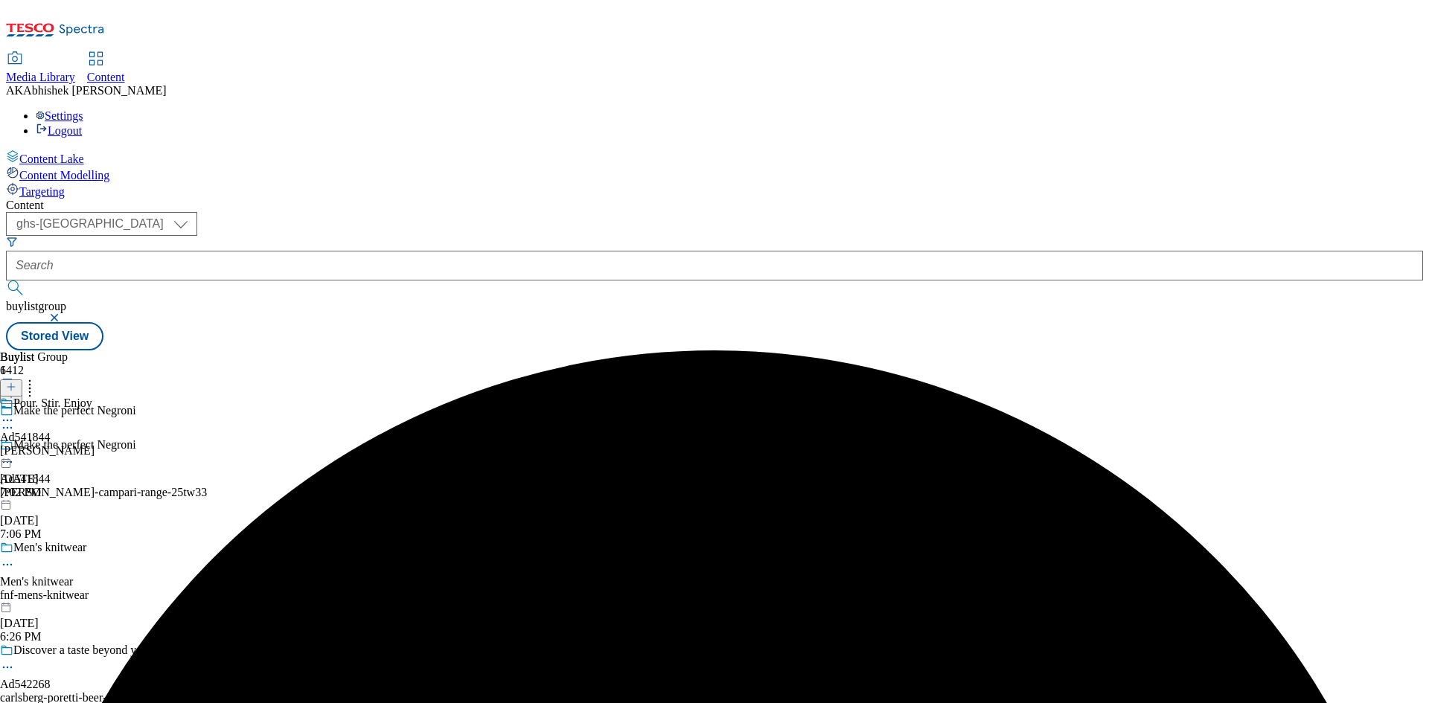
click at [5, 420] on circle at bounding box center [4, 421] width 2 height 2
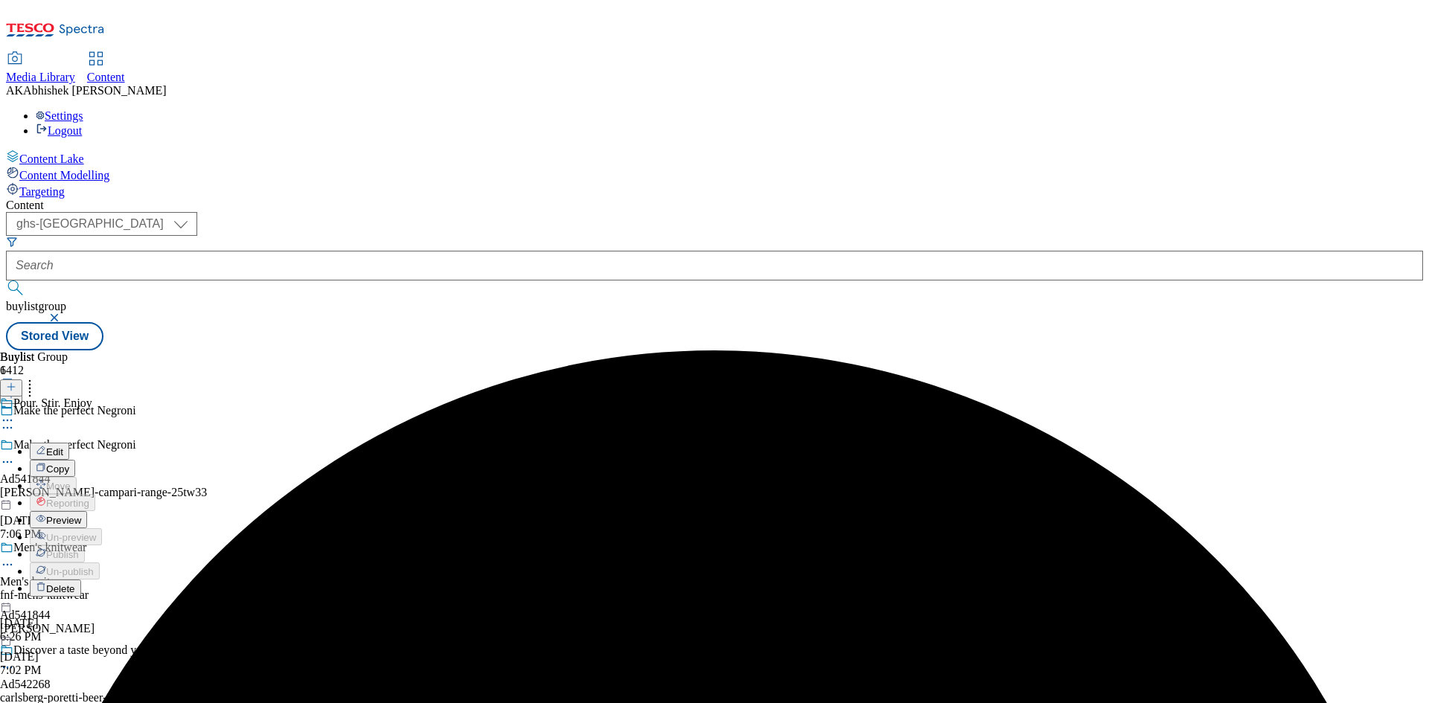
click at [63, 446] on span "Edit" at bounding box center [54, 451] width 17 height 11
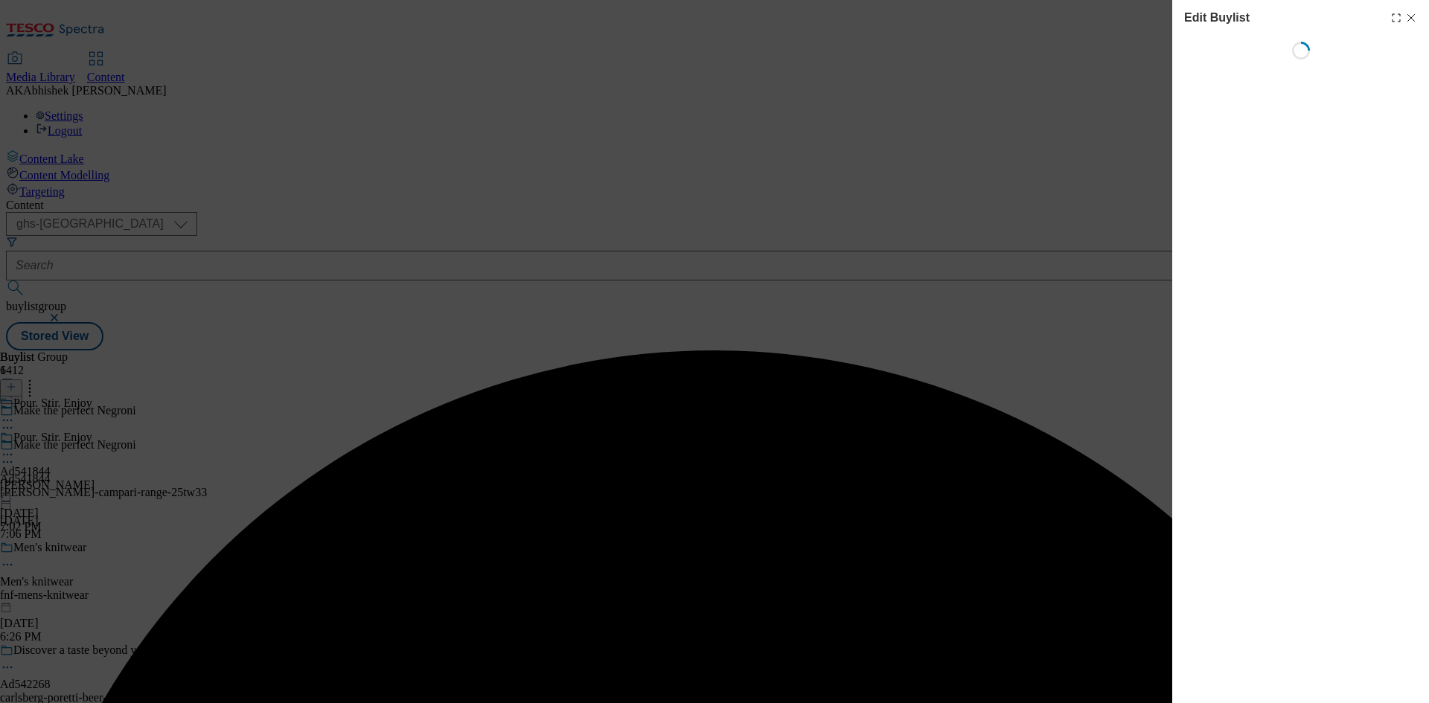
select select "tactical"
select select "supplier funded short term 1-3 weeks"
select select "dunnhumby"
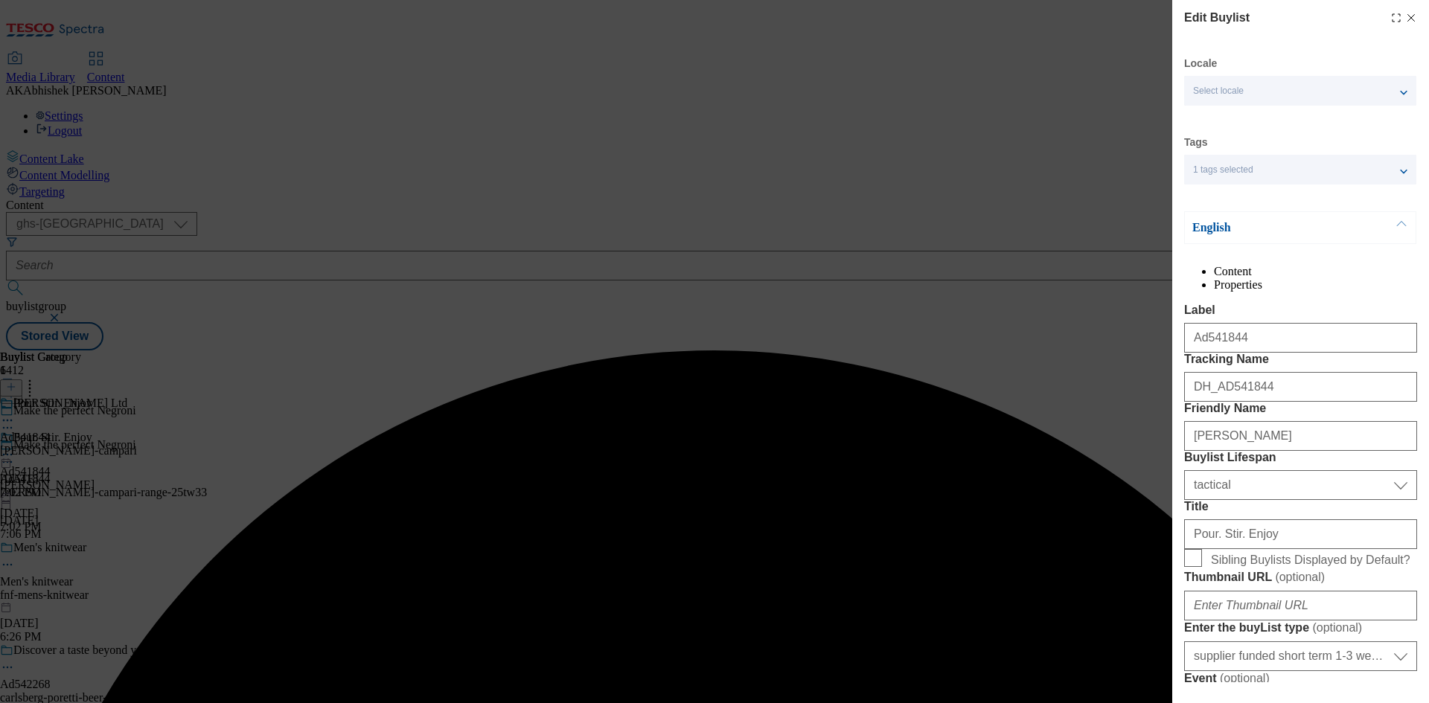
select select "Banner"
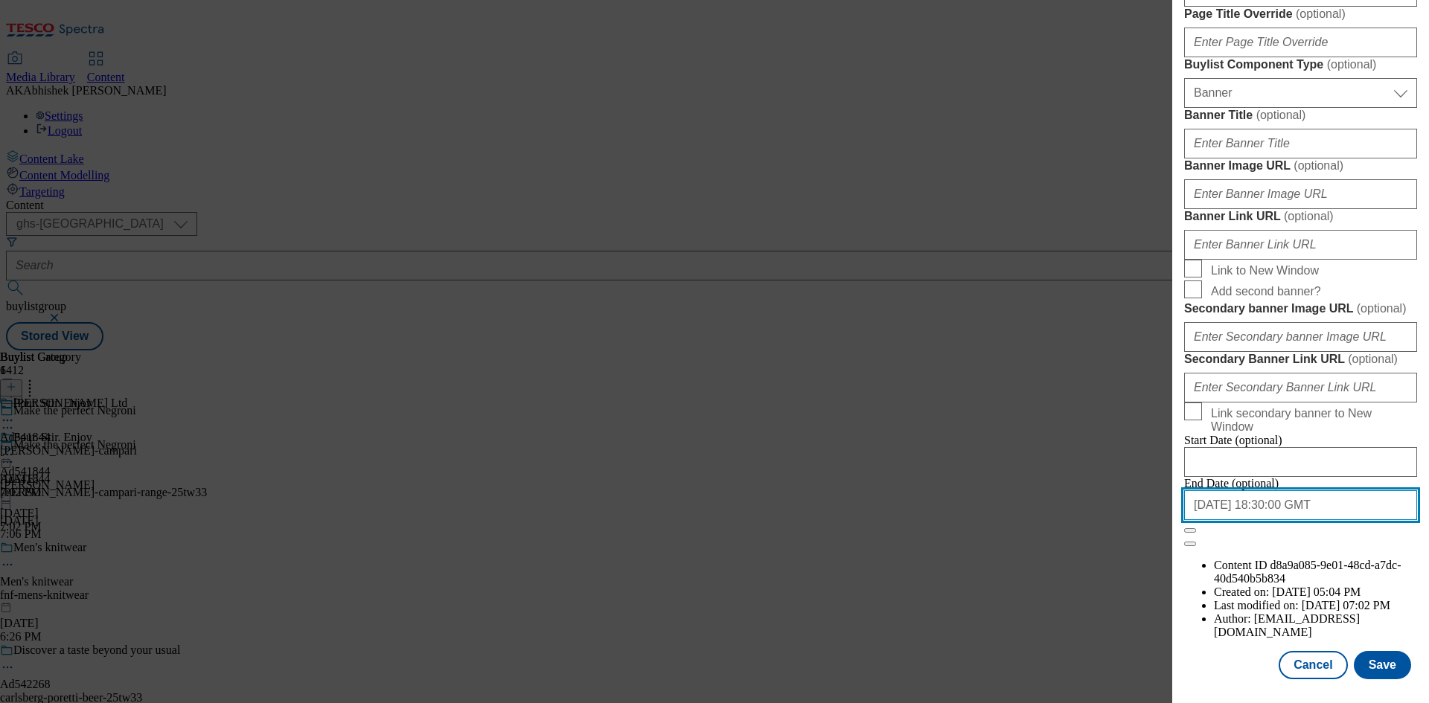
scroll to position [1540, 0]
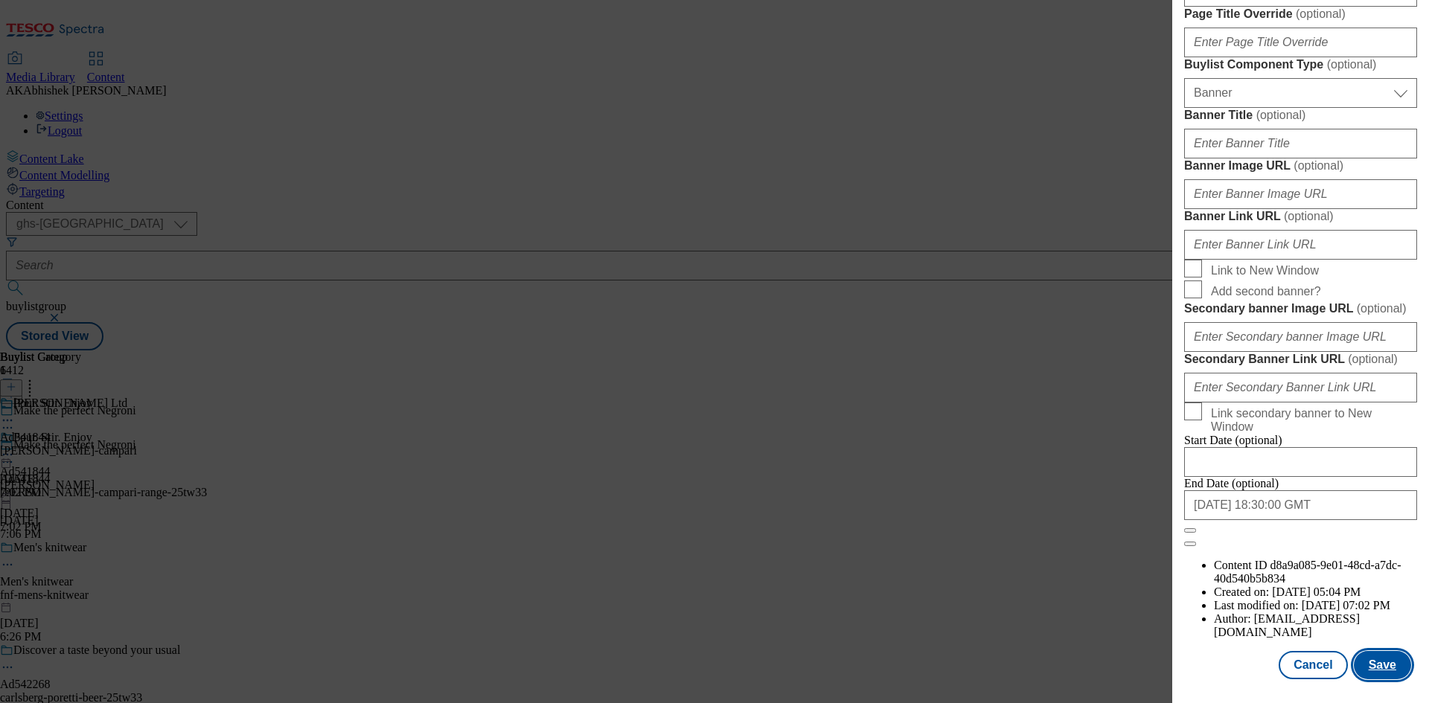
click at [1378, 660] on button "Save" at bounding box center [1381, 665] width 57 height 28
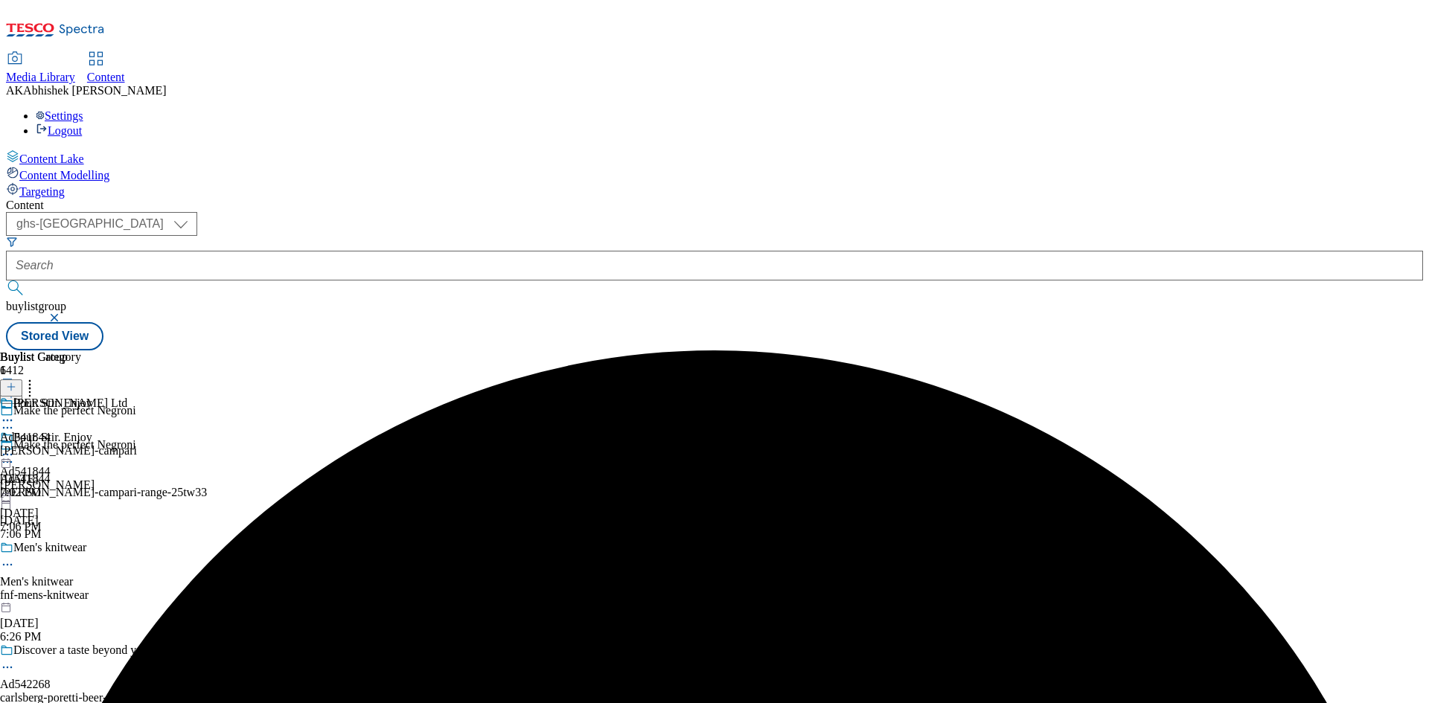
click at [15, 413] on icon at bounding box center [7, 420] width 15 height 15
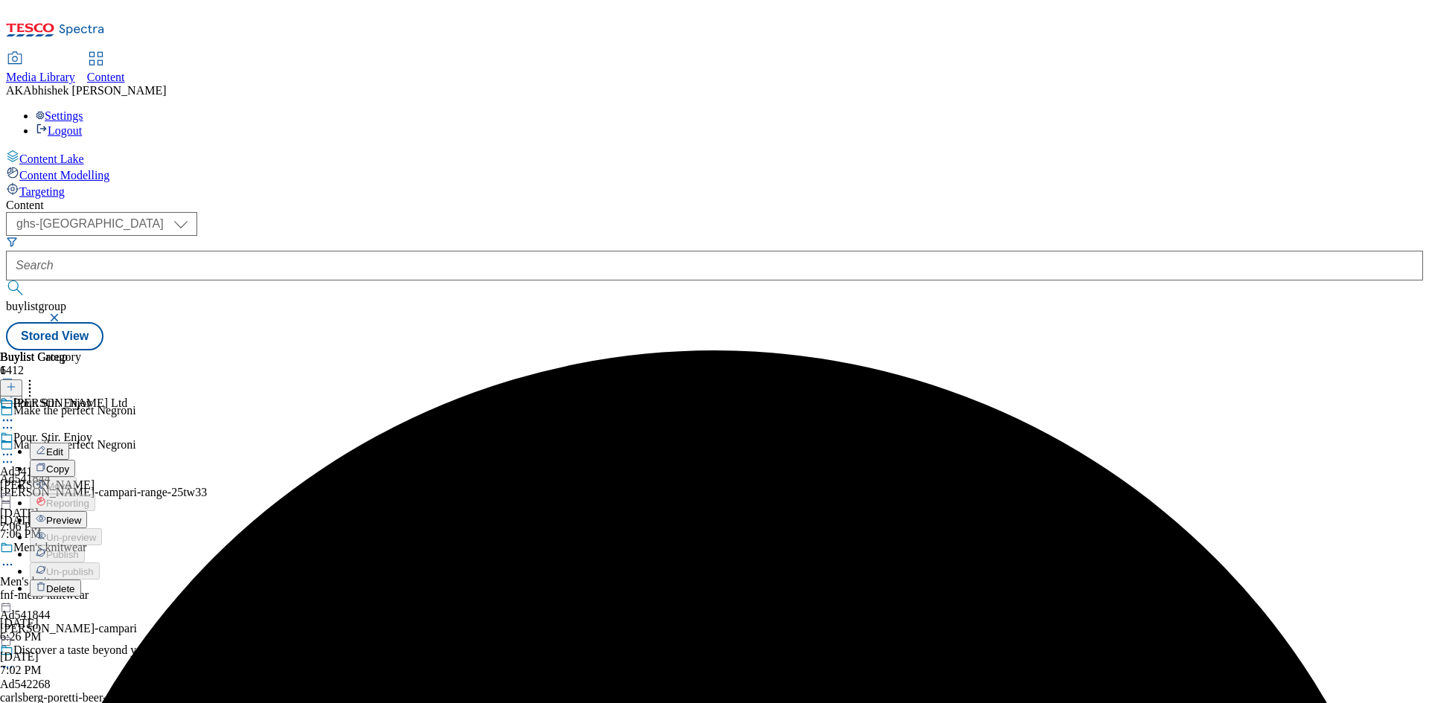
click at [63, 446] on span "Edit" at bounding box center [54, 451] width 17 height 11
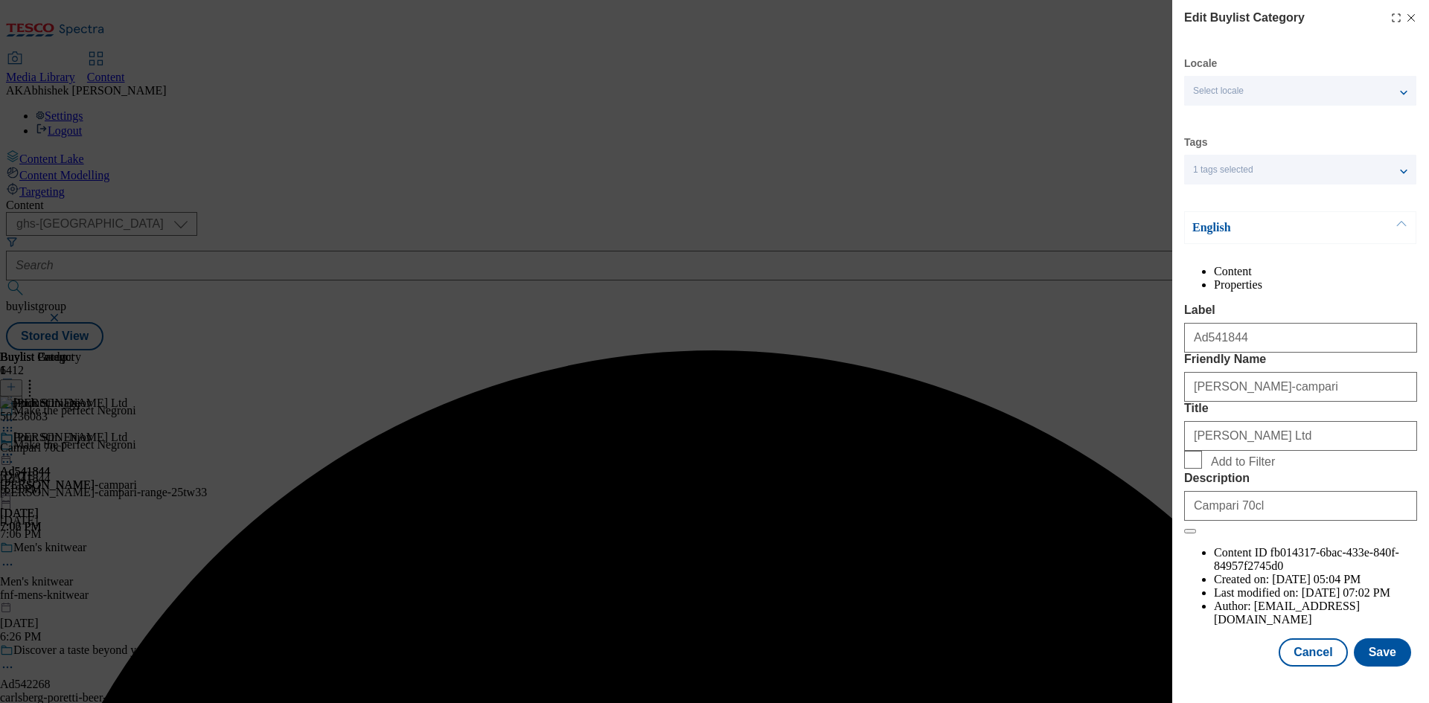
scroll to position [29, 0]
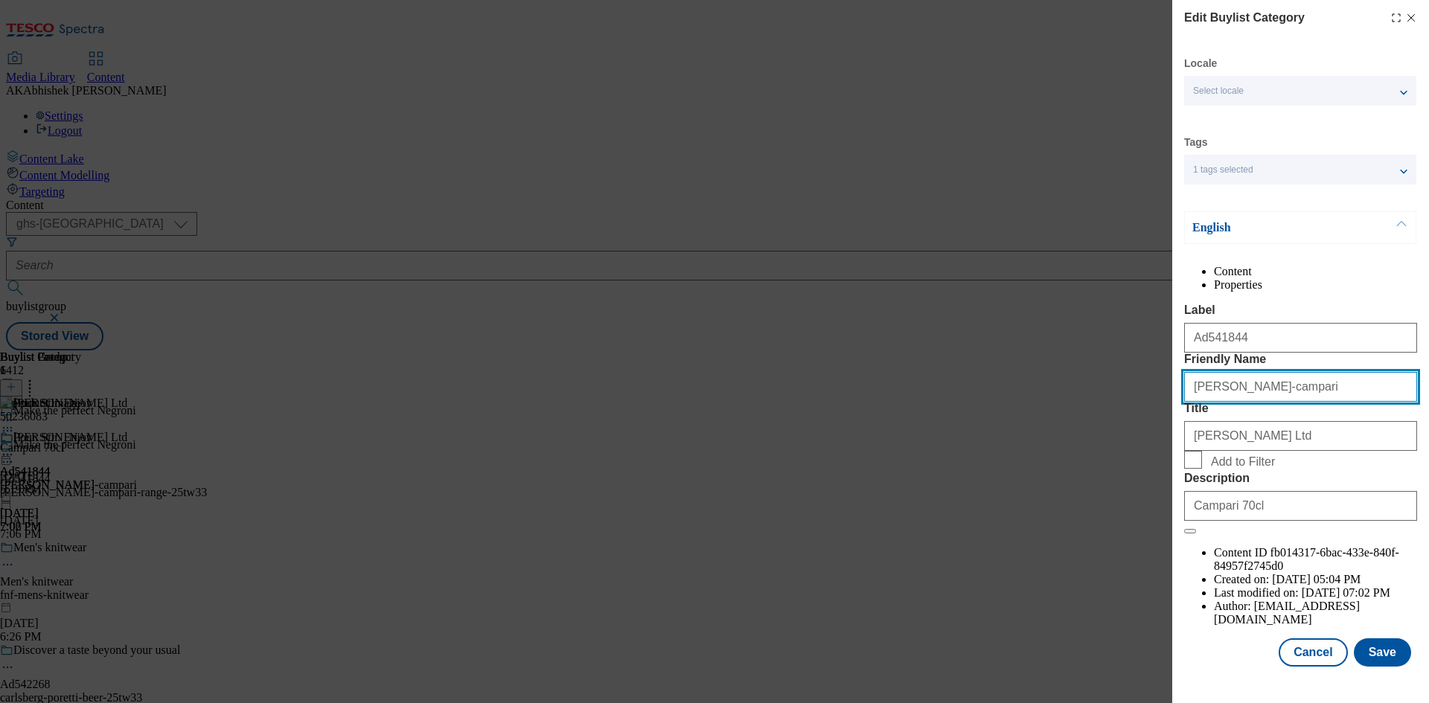
drag, startPoint x: 1304, startPoint y: 417, endPoint x: 788, endPoint y: 397, distance: 516.0
click at [825, 401] on div "Edit Buylist Category Locale Select locale English Welsh Tags 1 tags selected f…" at bounding box center [714, 351] width 1429 height 703
paste input "-range-25tw33"
type input "[PERSON_NAME]-campari-range"
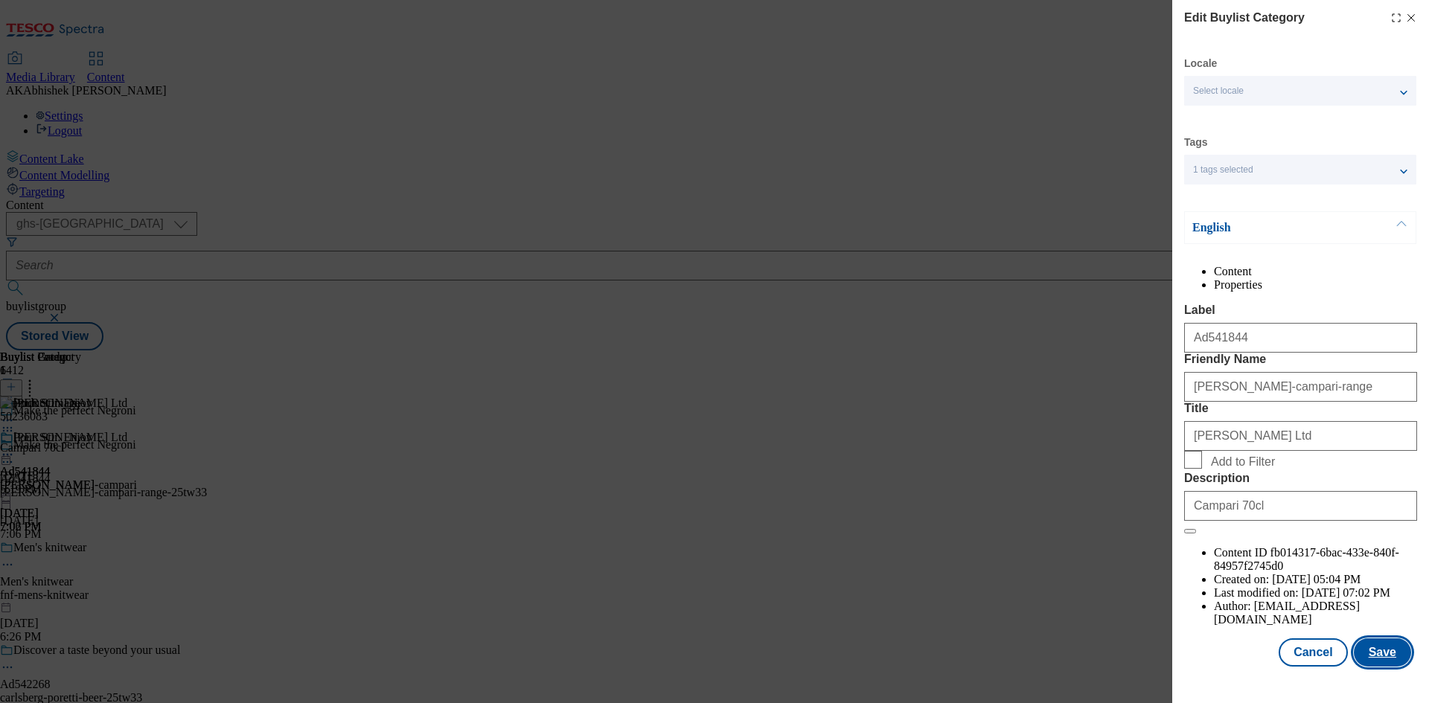
click at [1362, 666] on button "Save" at bounding box center [1381, 652] width 57 height 28
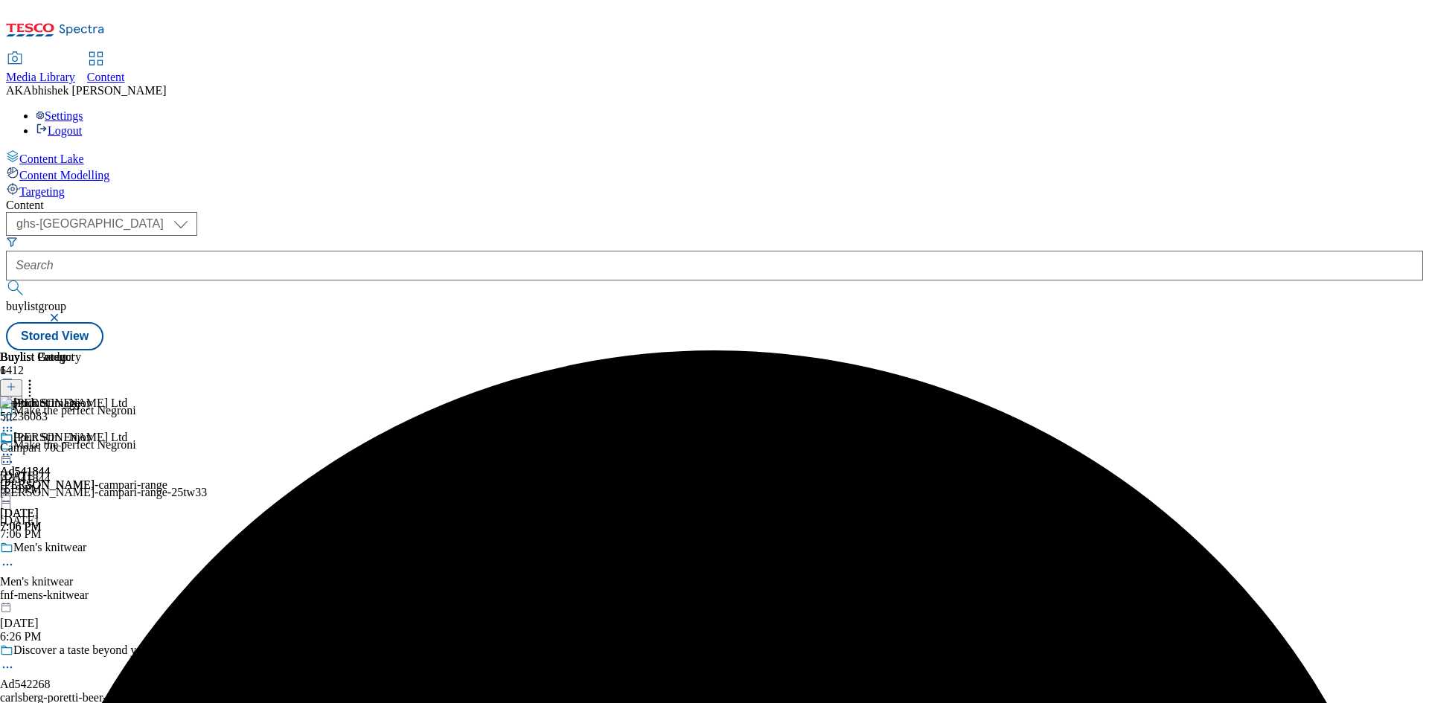
click at [9, 454] on circle at bounding box center [8, 455] width 2 height 2
click at [80, 406] on div "50236083 Campari 70cl [DATE] 5:19 PM" at bounding box center [40, 447] width 80 height 100
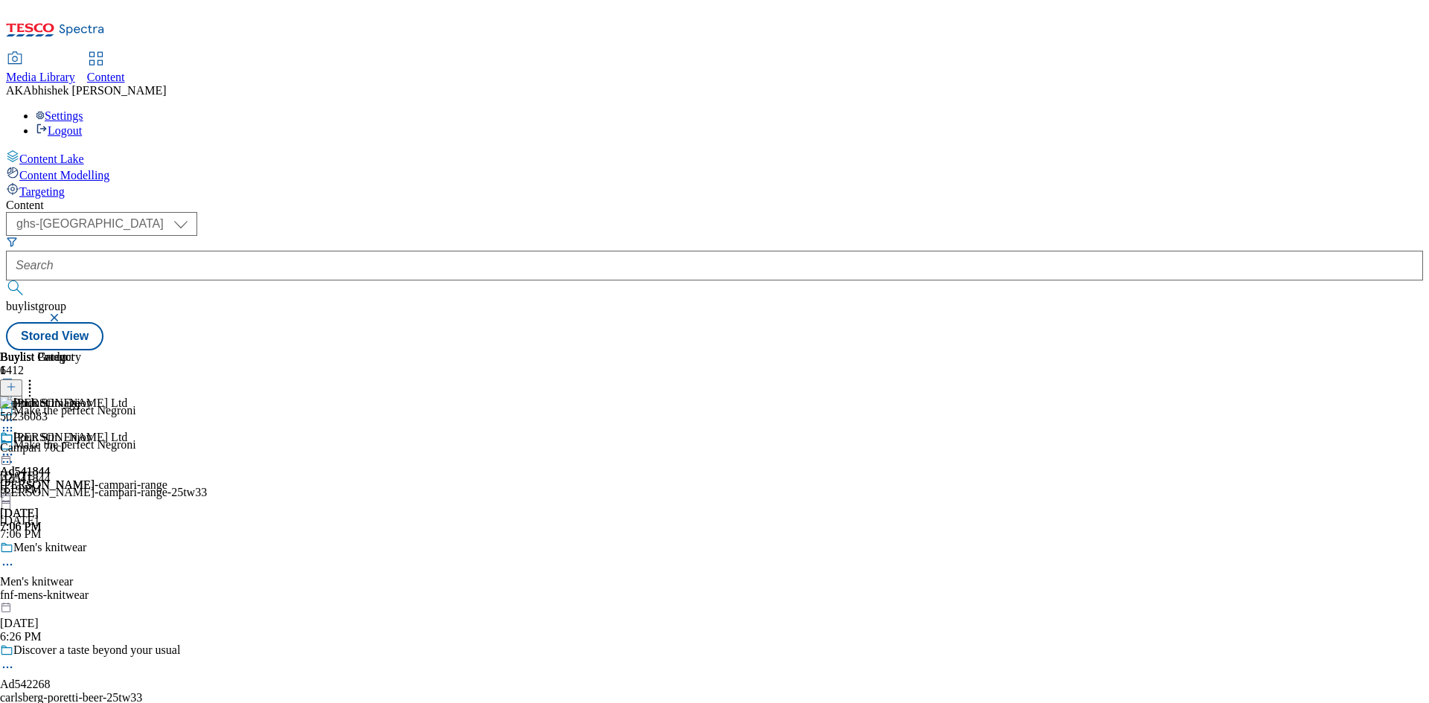
click at [15, 423] on icon at bounding box center [7, 430] width 15 height 15
click at [75, 525] on span "Delete" at bounding box center [60, 530] width 29 height 11
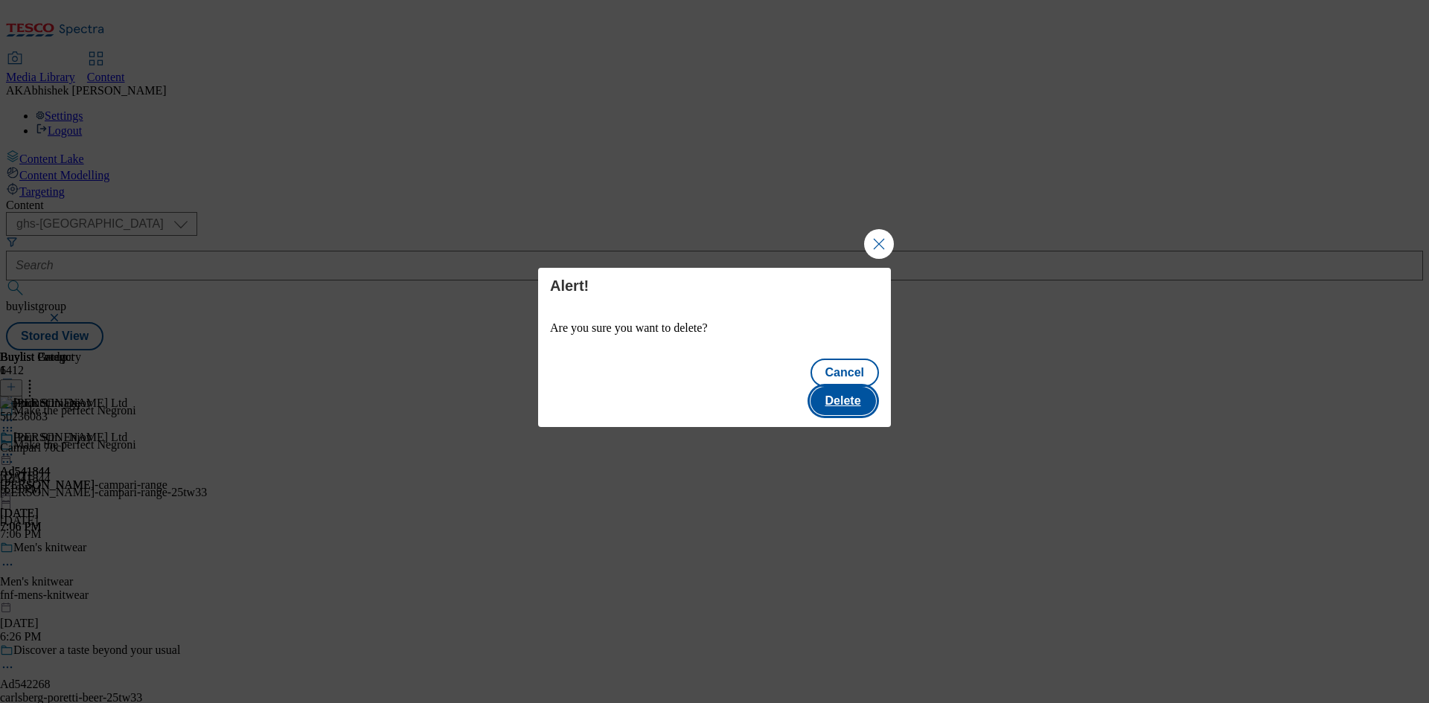
click at [853, 387] on button "Delete" at bounding box center [842, 401] width 65 height 28
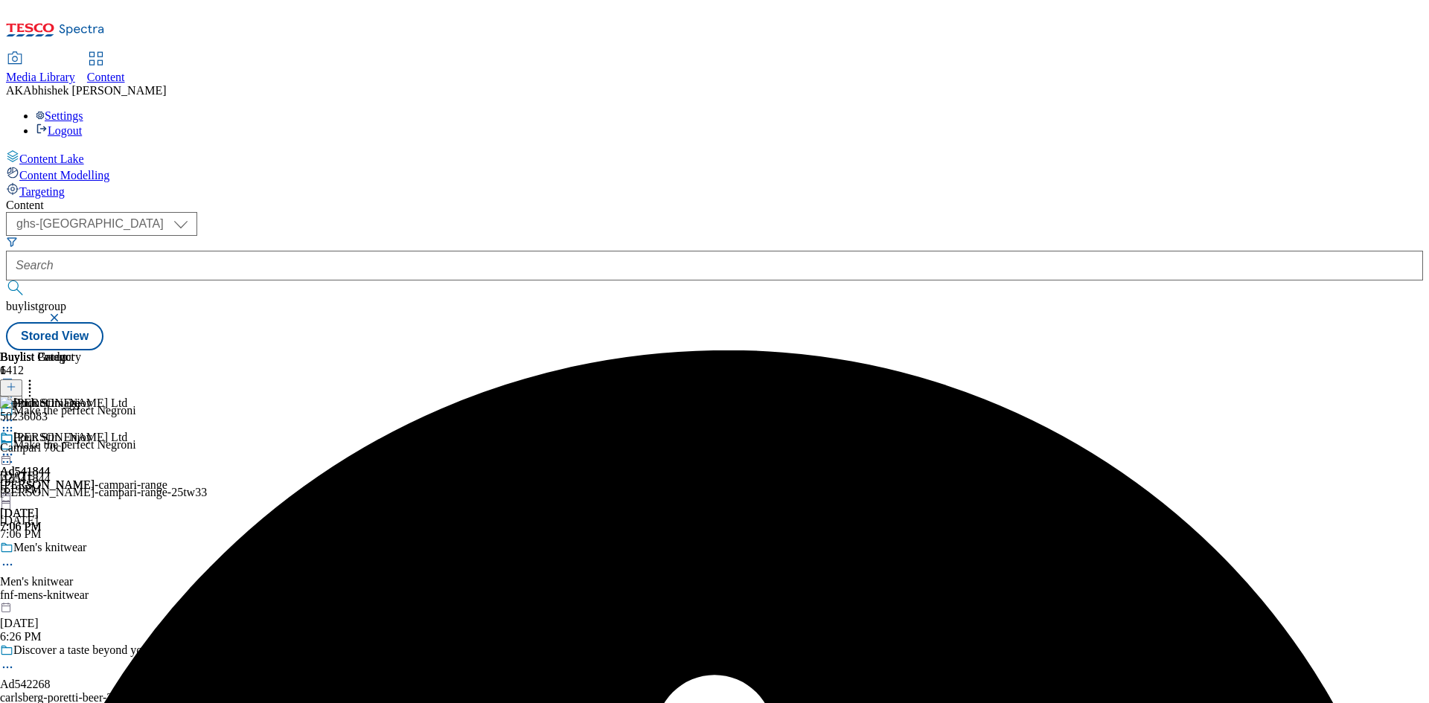
click at [15, 447] on icon at bounding box center [7, 454] width 15 height 15
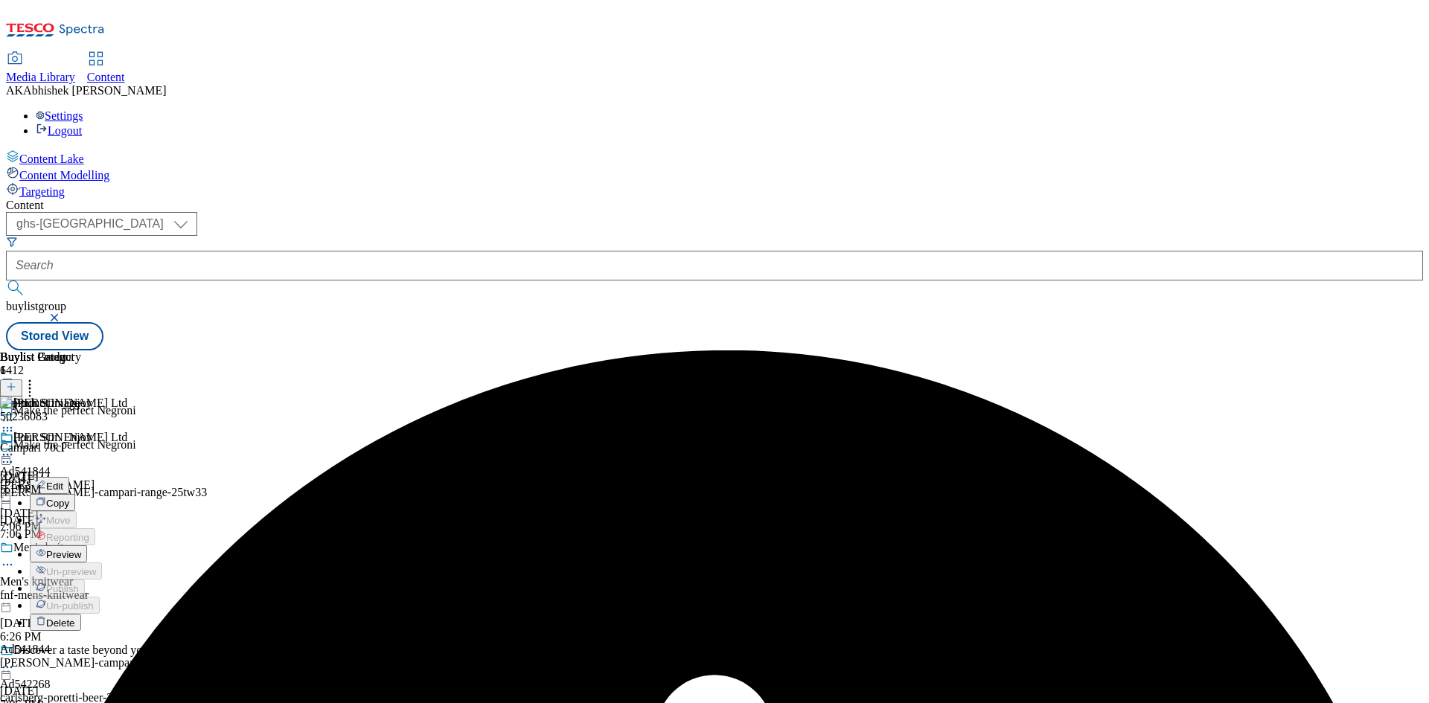
click at [81, 549] on span "Preview" at bounding box center [63, 554] width 35 height 11
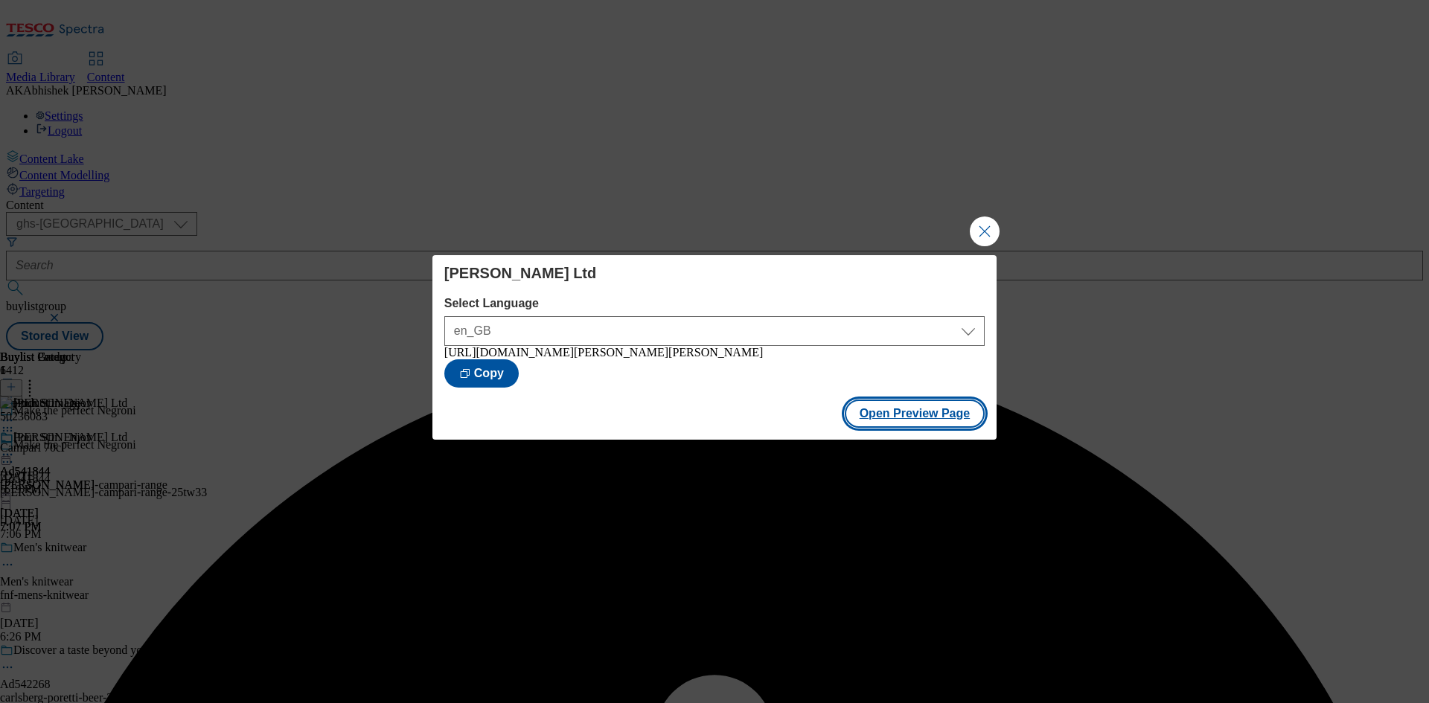
click at [923, 421] on button "Open Preview Page" at bounding box center [915, 414] width 141 height 28
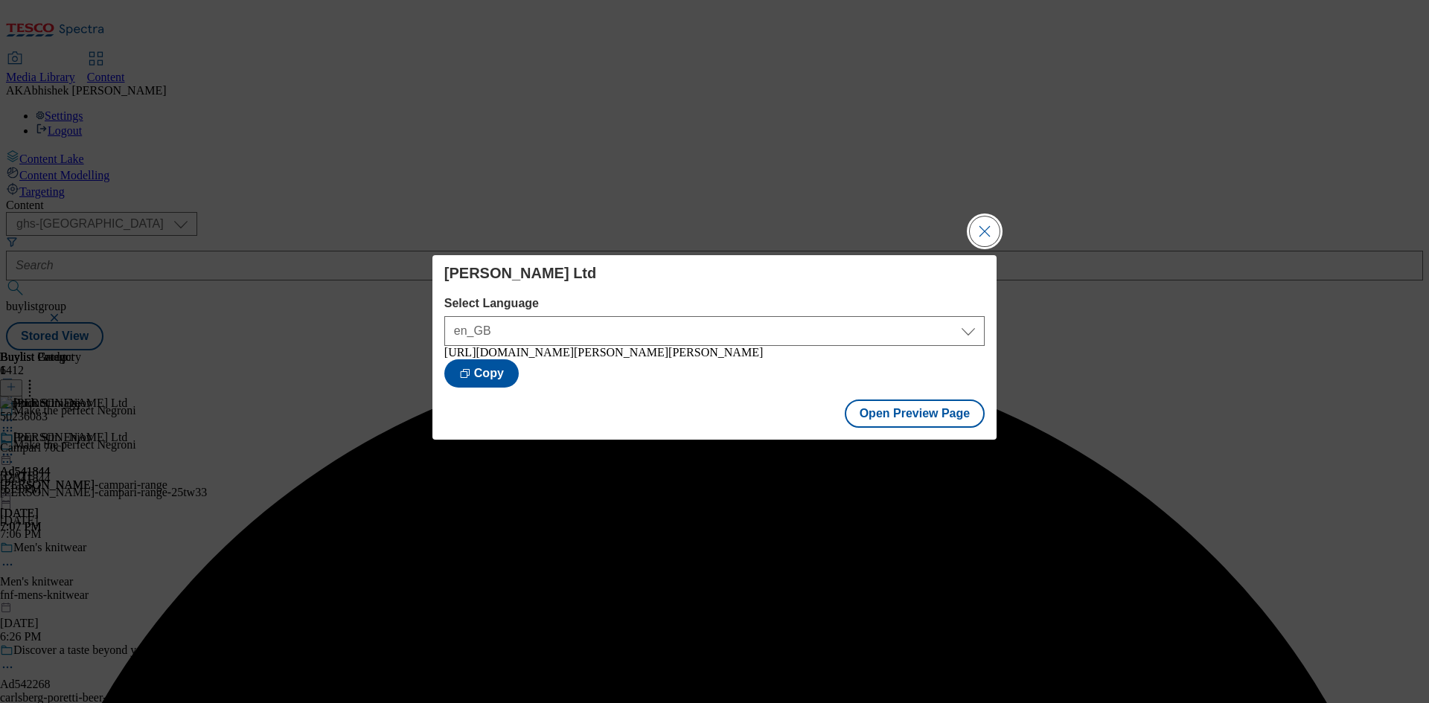
click at [976, 222] on button "Close Modal" at bounding box center [985, 232] width 30 height 30
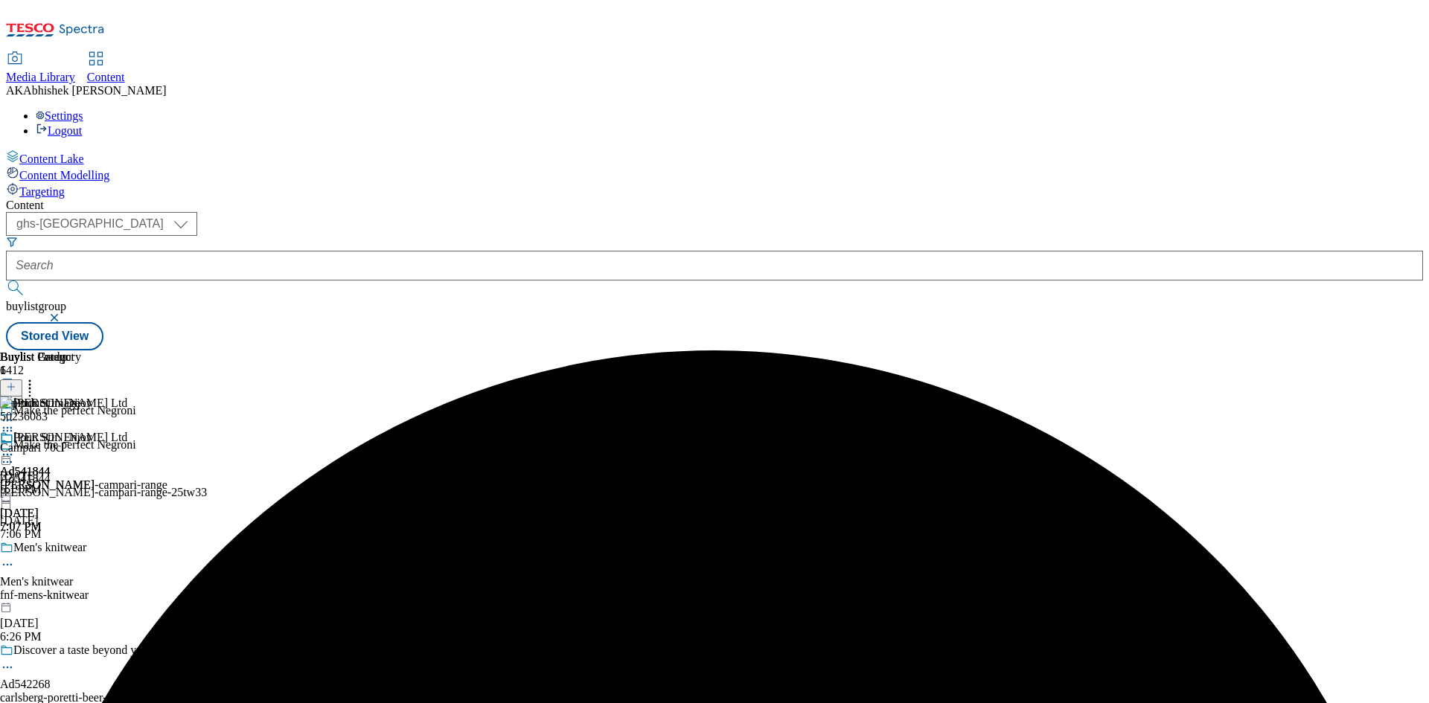
click at [15, 447] on icon at bounding box center [7, 454] width 15 height 15
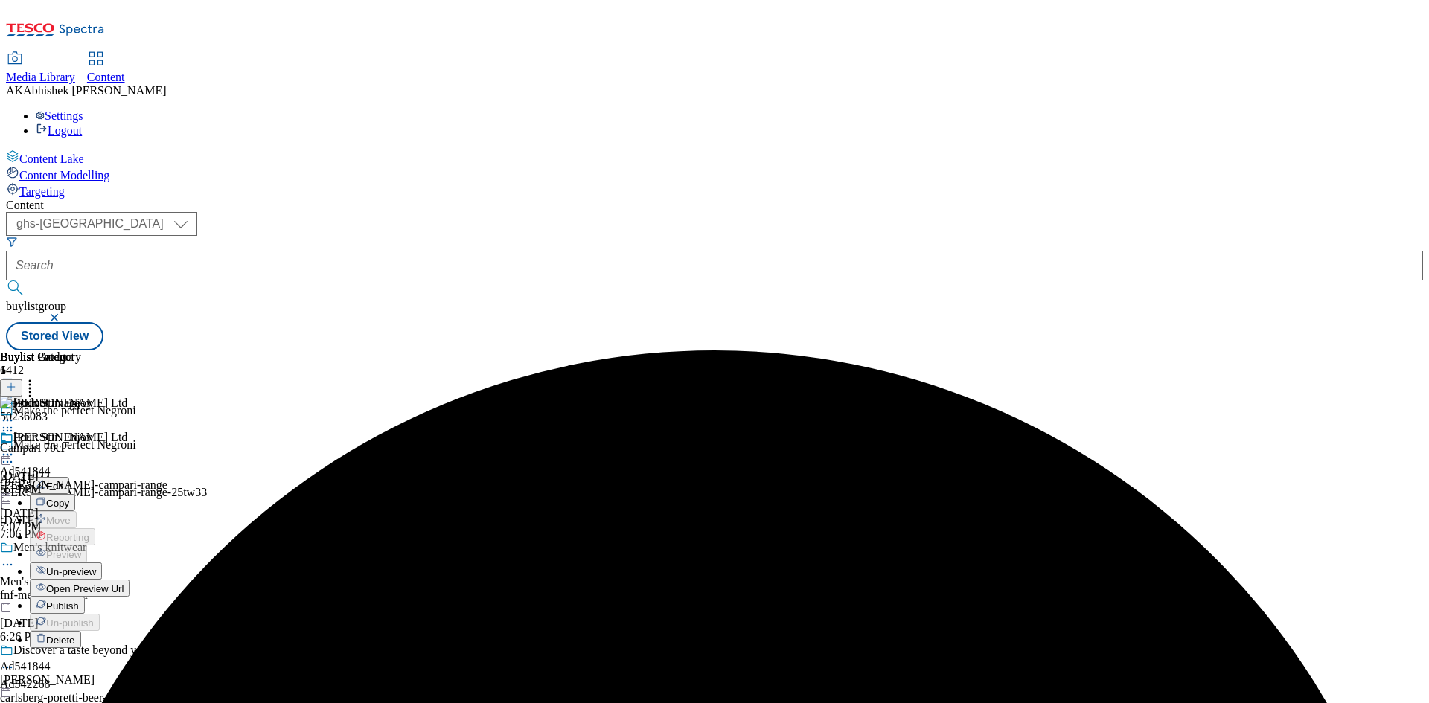
click at [79, 600] on span "Publish" at bounding box center [62, 605] width 33 height 11
